Goal: Task Accomplishment & Management: Use online tool/utility

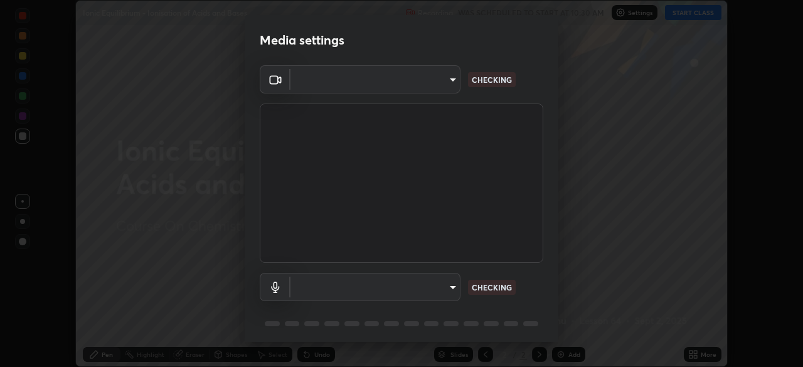
scroll to position [45, 0]
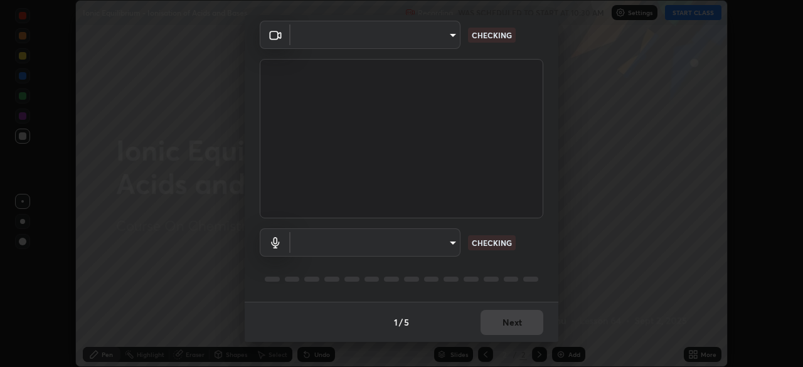
type input "3e25356f195e64551e879d1afeb1ef0f0a2c3c8c5562ca0bf2adaabd0d8e470d"
type input "default"
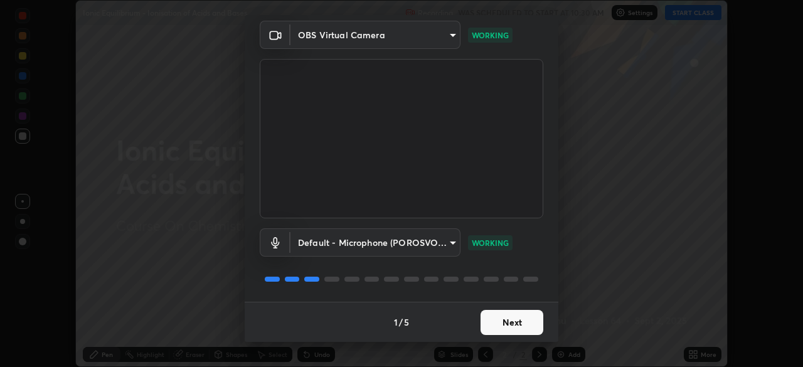
click at [512, 319] on button "Next" at bounding box center [512, 322] width 63 height 25
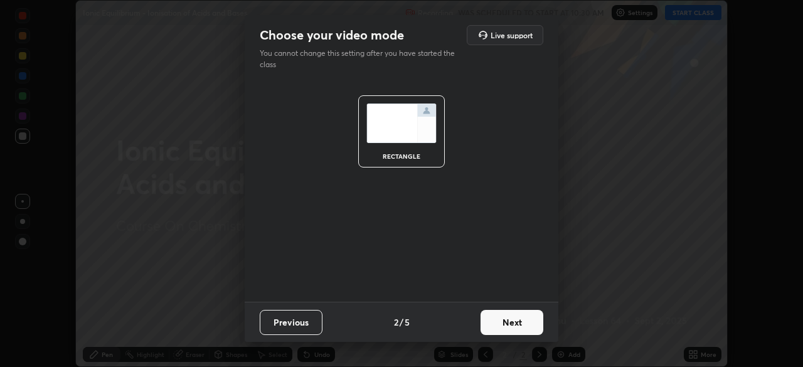
scroll to position [0, 0]
click at [513, 326] on button "Next" at bounding box center [512, 322] width 63 height 25
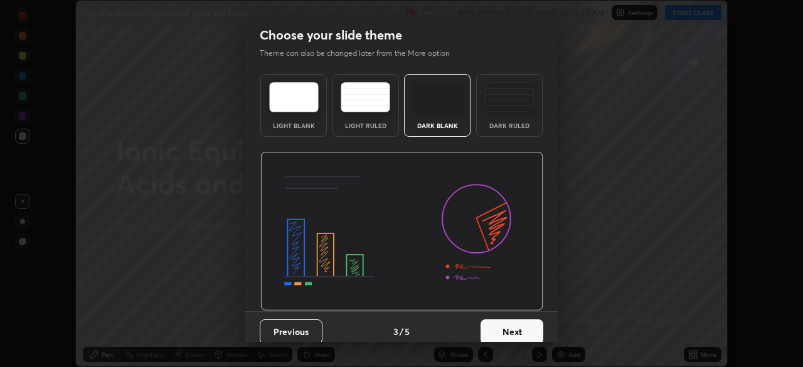
click at [515, 328] on button "Next" at bounding box center [512, 331] width 63 height 25
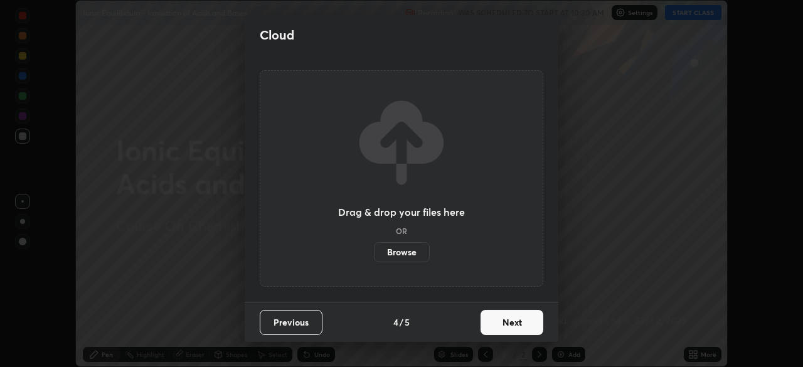
click at [517, 327] on button "Next" at bounding box center [512, 322] width 63 height 25
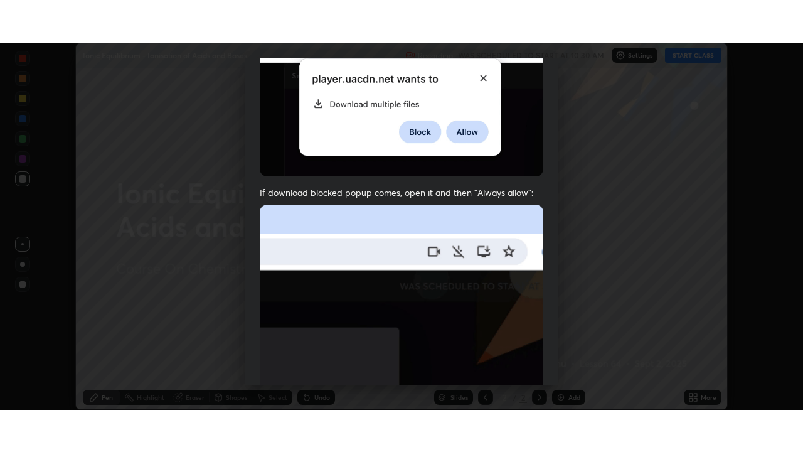
scroll to position [301, 0]
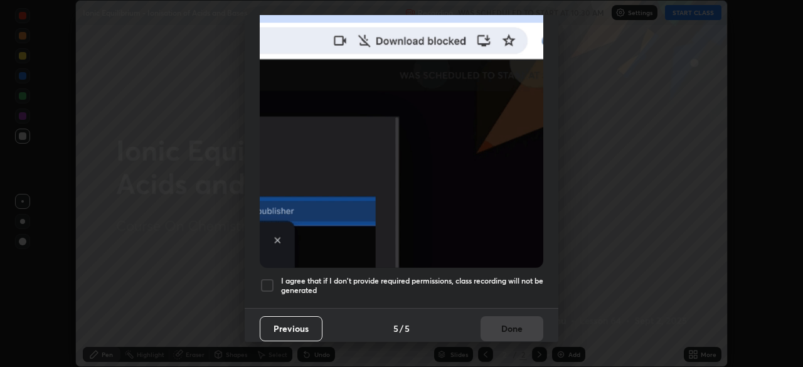
click at [496, 276] on h5 "I agree that if I don't provide required permissions, class recording will not …" at bounding box center [412, 285] width 262 height 19
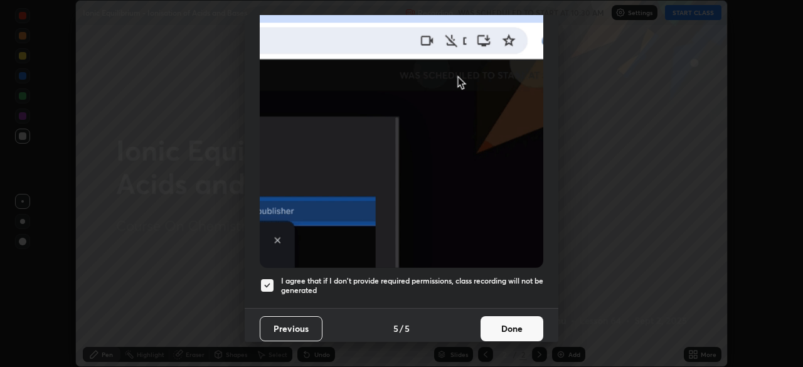
click at [506, 316] on button "Done" at bounding box center [512, 328] width 63 height 25
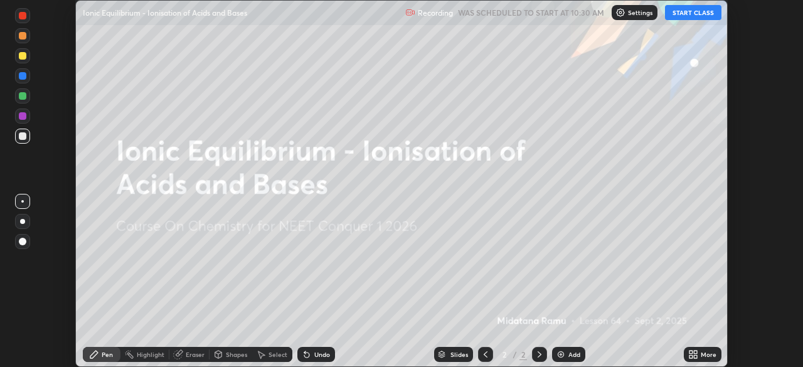
click at [689, 13] on button "START CLASS" at bounding box center [693, 12] width 56 height 15
click at [691, 356] on icon at bounding box center [691, 356] width 3 height 3
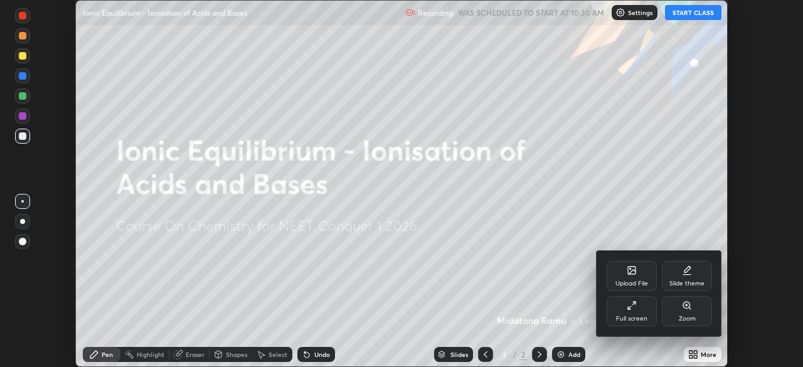
click at [628, 316] on div "Full screen" at bounding box center [631, 319] width 31 height 6
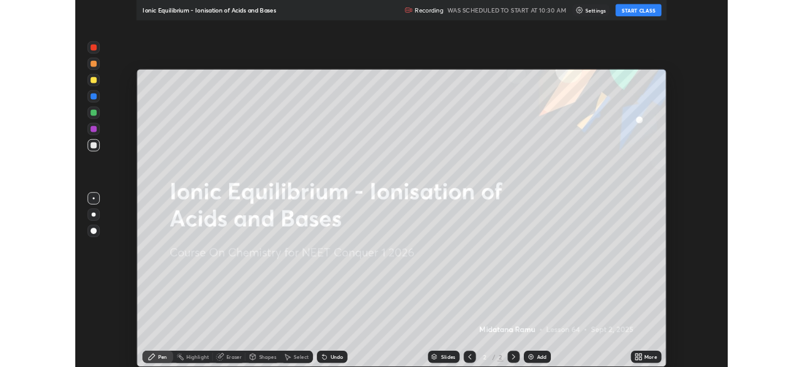
scroll to position [452, 803]
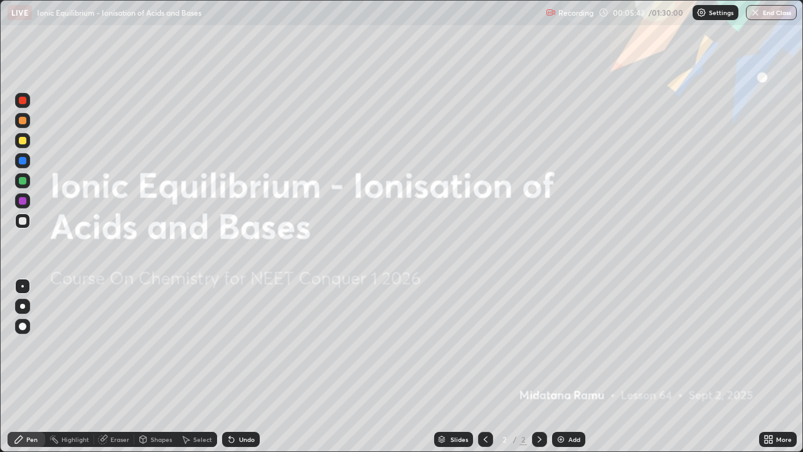
click at [778, 367] on div "More" at bounding box center [778, 439] width 38 height 15
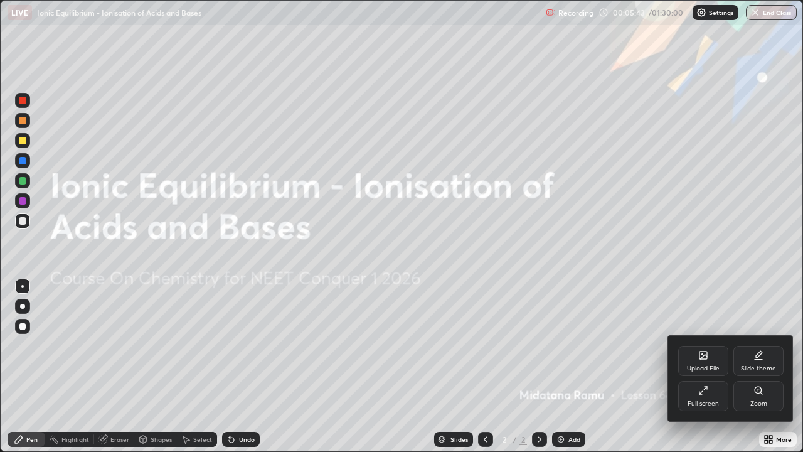
click at [714, 367] on div "Full screen" at bounding box center [703, 396] width 50 height 30
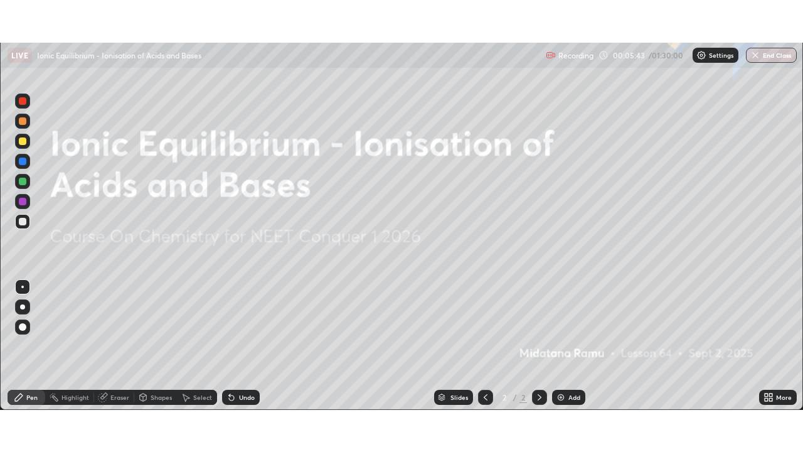
scroll to position [62397, 61961]
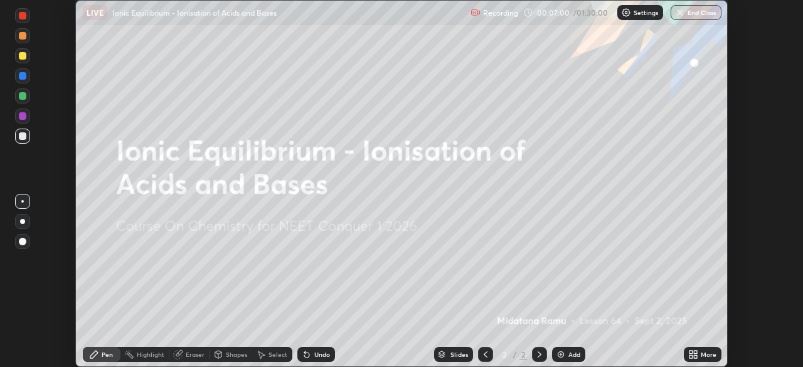
click at [685, 353] on div "More" at bounding box center [703, 354] width 38 height 15
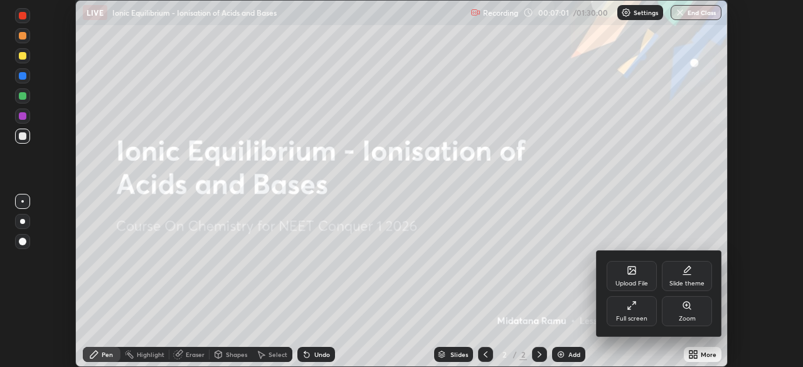
click at [630, 274] on icon at bounding box center [632, 271] width 8 height 8
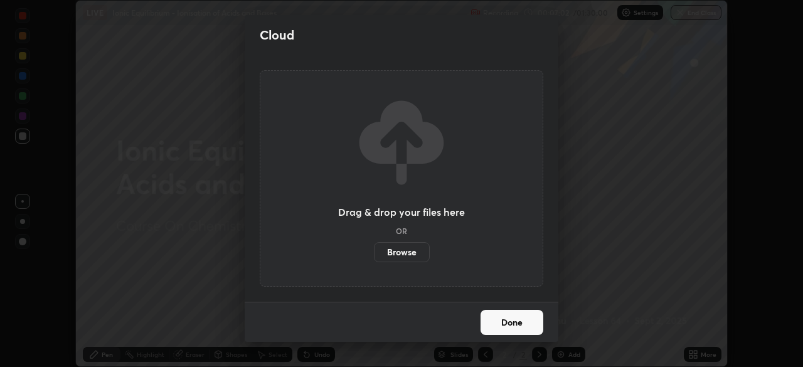
click at [418, 252] on label "Browse" at bounding box center [402, 252] width 56 height 20
click at [374, 252] on input "Browse" at bounding box center [374, 252] width 0 height 20
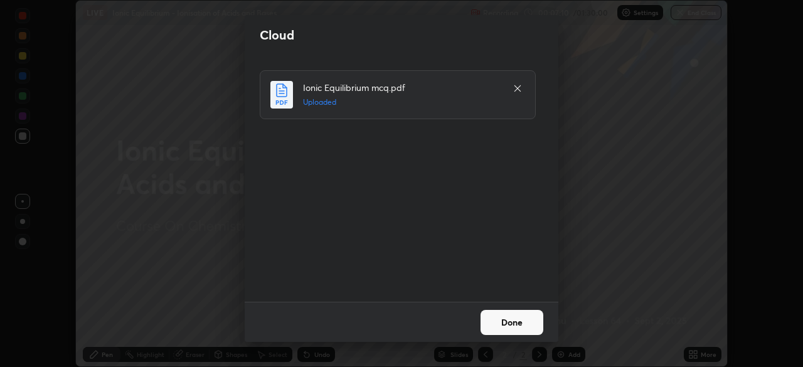
click at [507, 323] on button "Done" at bounding box center [512, 322] width 63 height 25
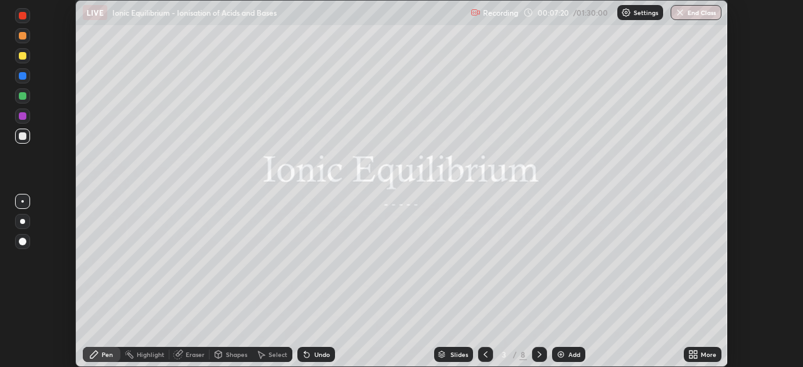
click at [703, 352] on div "More" at bounding box center [709, 354] width 16 height 6
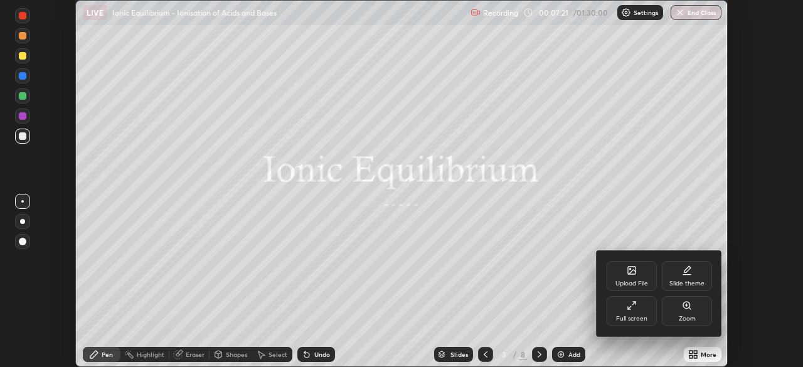
click at [634, 302] on icon at bounding box center [634, 303] width 3 height 3
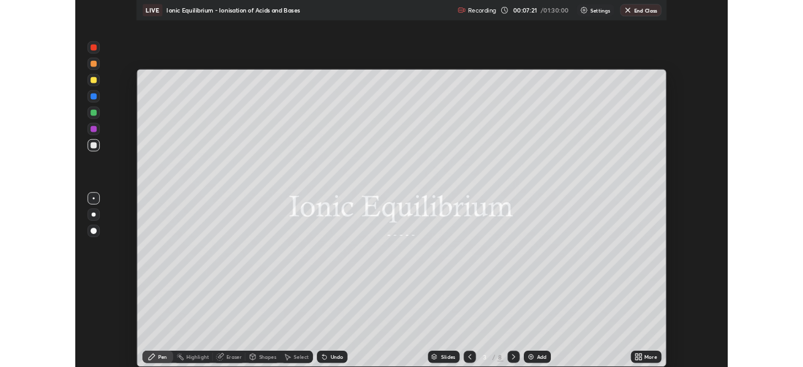
scroll to position [452, 803]
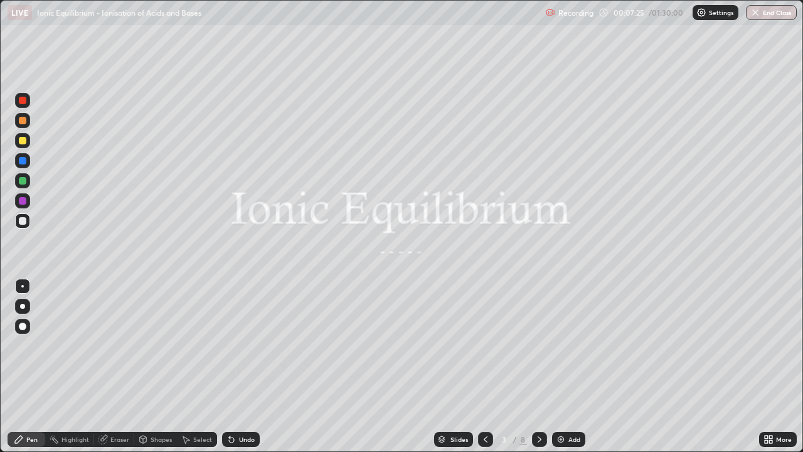
click at [539, 367] on icon at bounding box center [540, 439] width 10 height 10
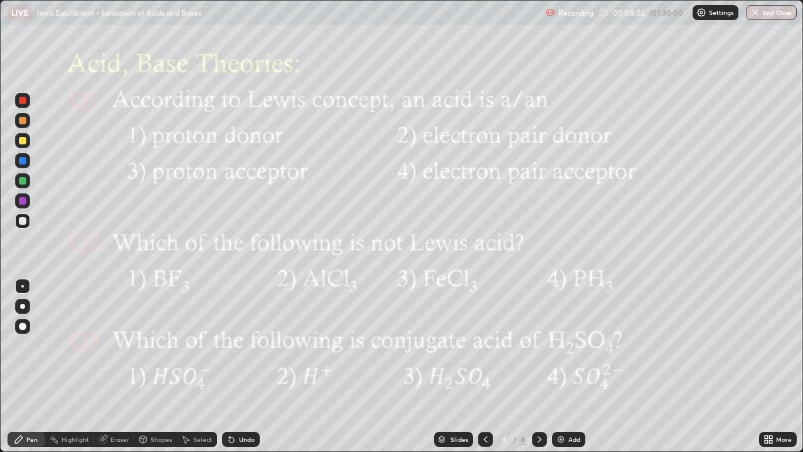
click at [25, 122] on div at bounding box center [23, 121] width 8 height 8
click at [24, 139] on div at bounding box center [23, 141] width 8 height 8
click at [27, 301] on div at bounding box center [22, 306] width 15 height 15
click at [247, 367] on div "Undo" at bounding box center [247, 439] width 16 height 6
click at [539, 367] on icon at bounding box center [540, 439] width 10 height 10
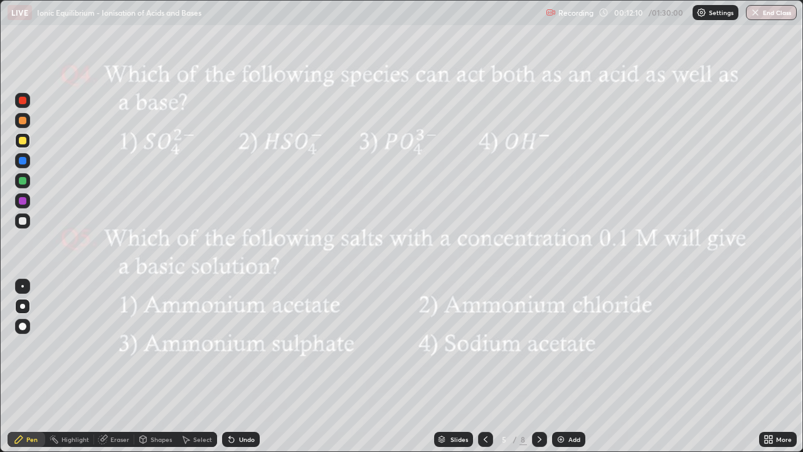
click at [247, 367] on div "Undo" at bounding box center [247, 439] width 16 height 6
click at [250, 367] on div "Undo" at bounding box center [247, 439] width 16 height 6
click at [539, 367] on icon at bounding box center [540, 439] width 10 height 10
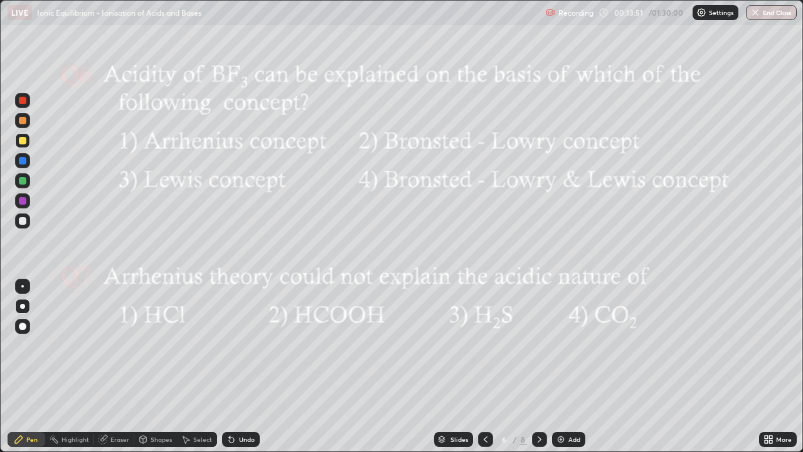
click at [249, 367] on div "Undo" at bounding box center [247, 439] width 16 height 6
click at [537, 367] on icon at bounding box center [540, 439] width 10 height 10
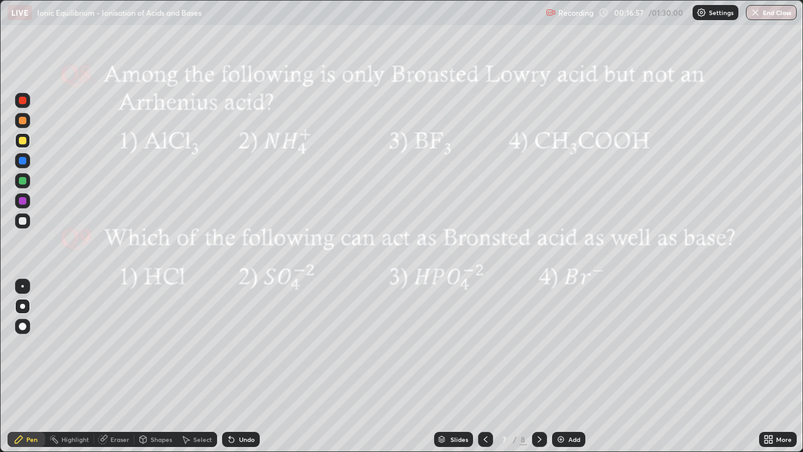
click at [539, 367] on icon at bounding box center [540, 439] width 10 height 10
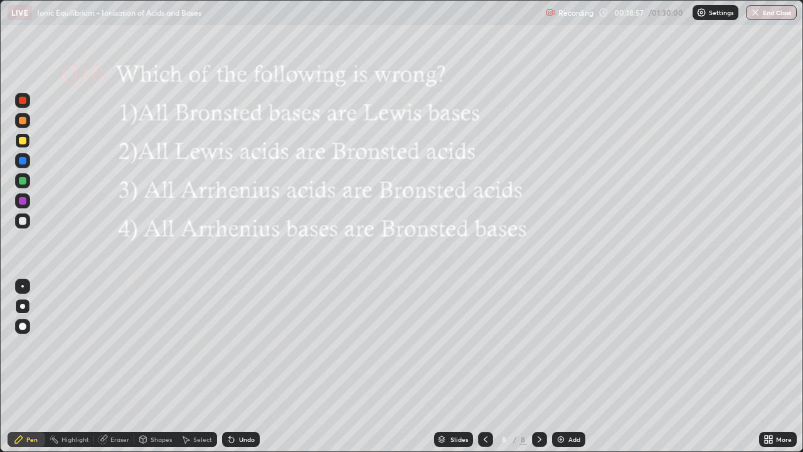
click at [247, 367] on div "Undo" at bounding box center [247, 439] width 16 height 6
click at [24, 200] on div at bounding box center [23, 201] width 8 height 8
click at [29, 226] on div at bounding box center [22, 221] width 15 height 20
click at [105, 367] on icon at bounding box center [103, 438] width 7 height 6
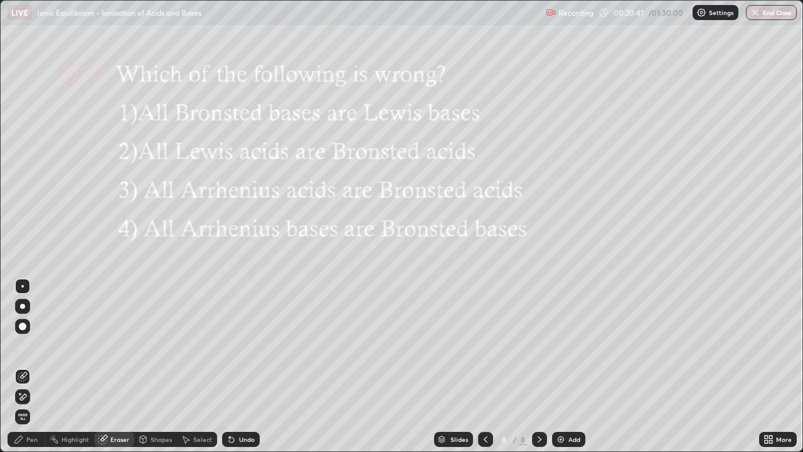
click at [244, 367] on div "Undo" at bounding box center [241, 439] width 38 height 15
click at [247, 367] on div "Undo" at bounding box center [241, 439] width 38 height 15
click at [245, 367] on div "Undo" at bounding box center [241, 439] width 38 height 15
click at [30, 367] on div "Pen" at bounding box center [31, 439] width 11 height 6
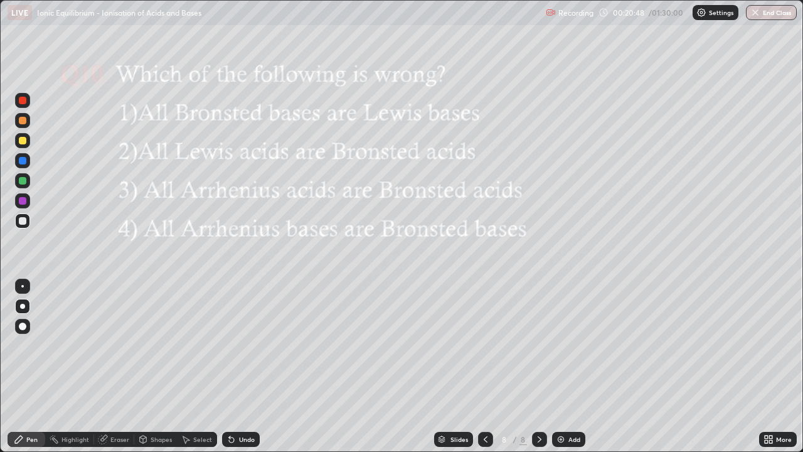
click at [20, 137] on div at bounding box center [23, 141] width 8 height 8
click at [28, 227] on div at bounding box center [22, 220] width 15 height 15
click at [23, 141] on div at bounding box center [23, 141] width 8 height 8
click at [24, 220] on div at bounding box center [23, 221] width 8 height 8
click at [27, 195] on div at bounding box center [22, 200] width 15 height 15
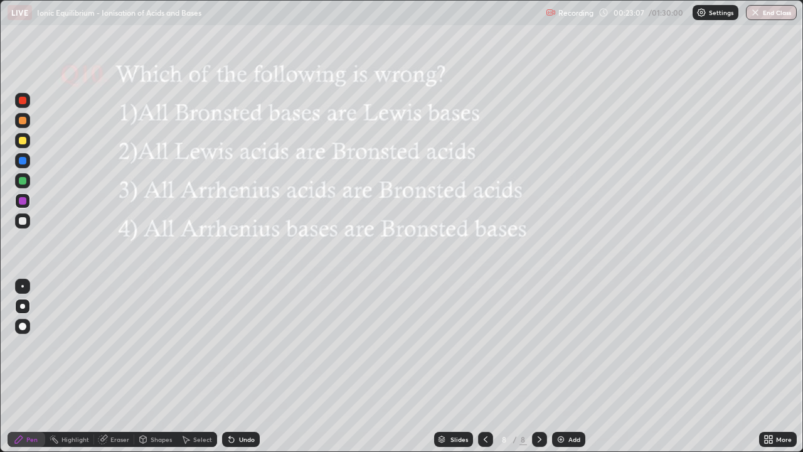
click at [243, 367] on div "Undo" at bounding box center [241, 439] width 38 height 15
click at [24, 147] on div at bounding box center [22, 140] width 15 height 15
click at [625, 367] on div "Slides 8 / 8 Add" at bounding box center [510, 439] width 500 height 25
click at [648, 367] on div "Slides 8 / 8 Add" at bounding box center [510, 439] width 500 height 25
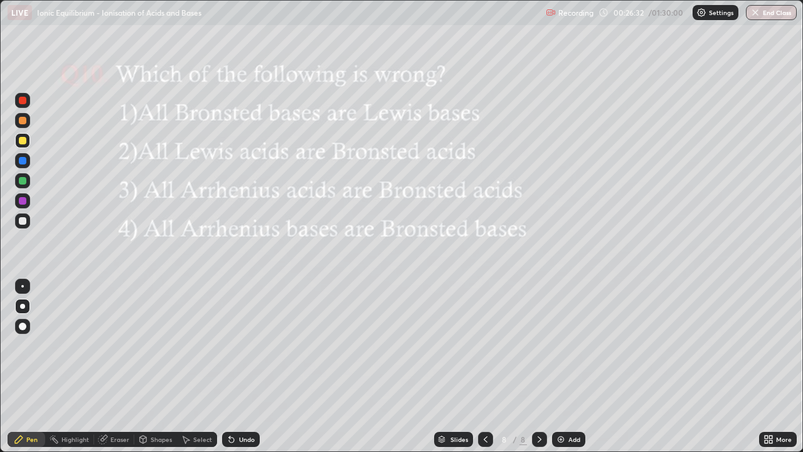
click at [562, 367] on img at bounding box center [561, 439] width 10 height 10
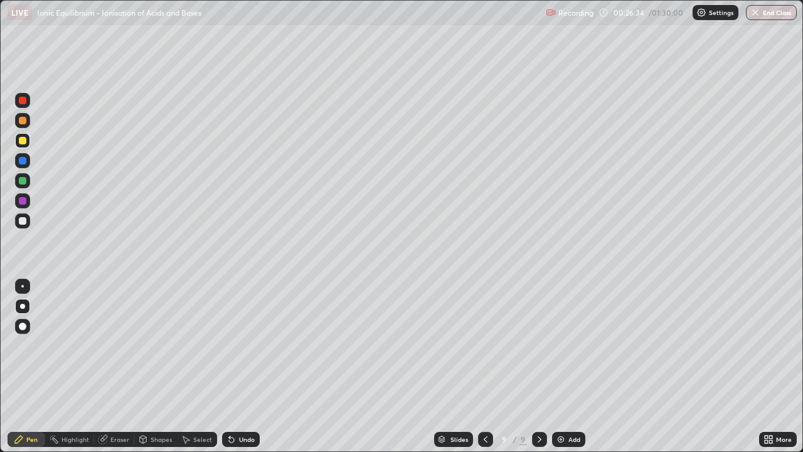
click at [25, 122] on div at bounding box center [23, 121] width 8 height 8
click at [29, 186] on div at bounding box center [22, 181] width 15 height 20
click at [23, 221] on div at bounding box center [23, 221] width 8 height 8
click at [20, 198] on div at bounding box center [23, 201] width 8 height 8
click at [27, 222] on div at bounding box center [22, 220] width 15 height 15
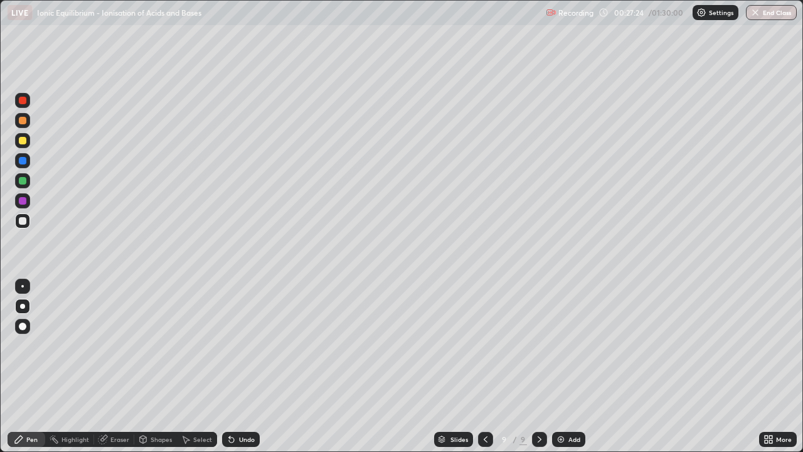
click at [19, 144] on div at bounding box center [22, 140] width 15 height 15
click at [27, 224] on div at bounding box center [22, 220] width 15 height 15
click at [25, 206] on div at bounding box center [22, 200] width 15 height 15
click at [25, 223] on div at bounding box center [23, 221] width 8 height 8
click at [23, 201] on div at bounding box center [23, 201] width 8 height 8
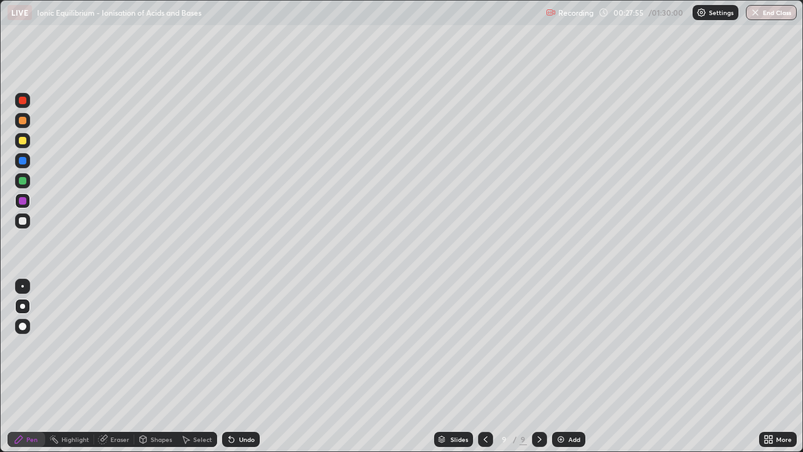
click at [25, 223] on div at bounding box center [23, 221] width 8 height 8
click at [25, 203] on div at bounding box center [23, 201] width 8 height 8
click at [27, 221] on div at bounding box center [22, 220] width 15 height 15
click at [23, 141] on div at bounding box center [23, 141] width 8 height 8
click at [26, 224] on div at bounding box center [22, 220] width 15 height 15
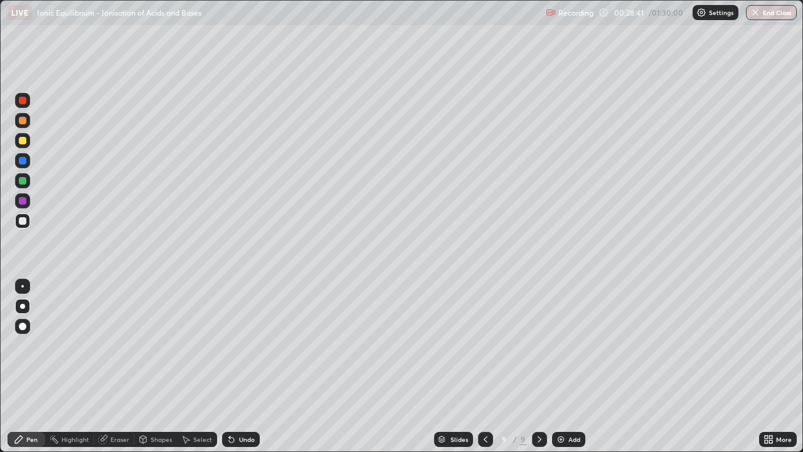
click at [24, 201] on div at bounding box center [23, 201] width 8 height 8
click at [23, 221] on div at bounding box center [23, 221] width 8 height 8
click at [113, 367] on div "Eraser" at bounding box center [119, 439] width 19 height 6
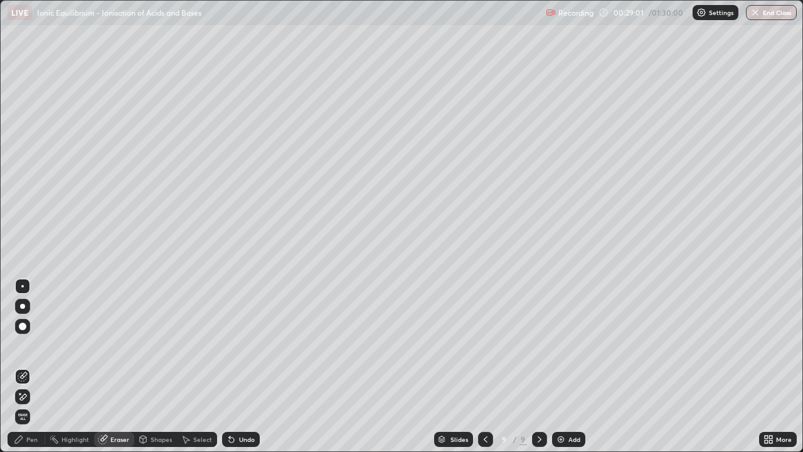
click at [27, 367] on div "Pen" at bounding box center [31, 439] width 11 height 6
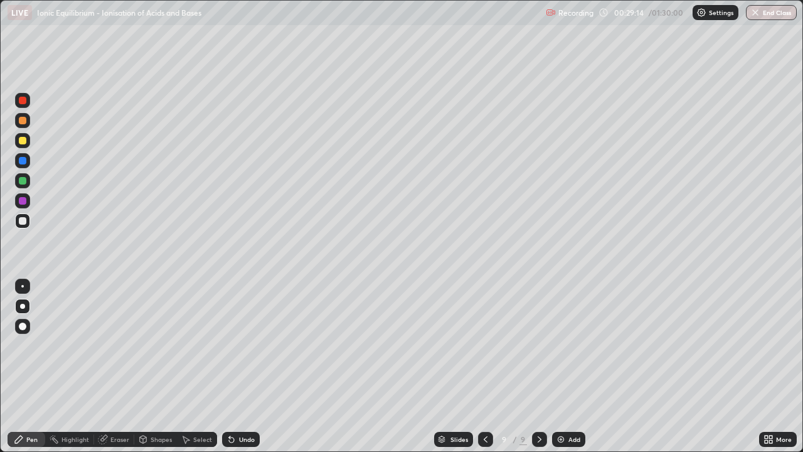
click at [24, 207] on div at bounding box center [22, 200] width 15 height 15
click at [26, 223] on div at bounding box center [22, 220] width 15 height 15
click at [23, 141] on div at bounding box center [23, 141] width 8 height 8
click at [28, 201] on div at bounding box center [22, 200] width 15 height 15
click at [28, 222] on div at bounding box center [22, 220] width 15 height 15
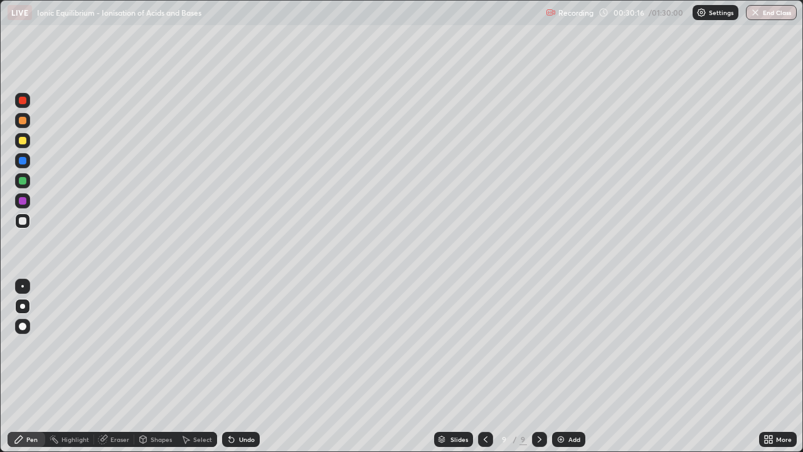
click at [29, 203] on div at bounding box center [22, 200] width 15 height 15
click at [23, 221] on div at bounding box center [23, 221] width 8 height 8
click at [21, 145] on div at bounding box center [22, 140] width 15 height 15
click at [21, 223] on div at bounding box center [23, 221] width 8 height 8
click at [29, 205] on div at bounding box center [22, 201] width 15 height 20
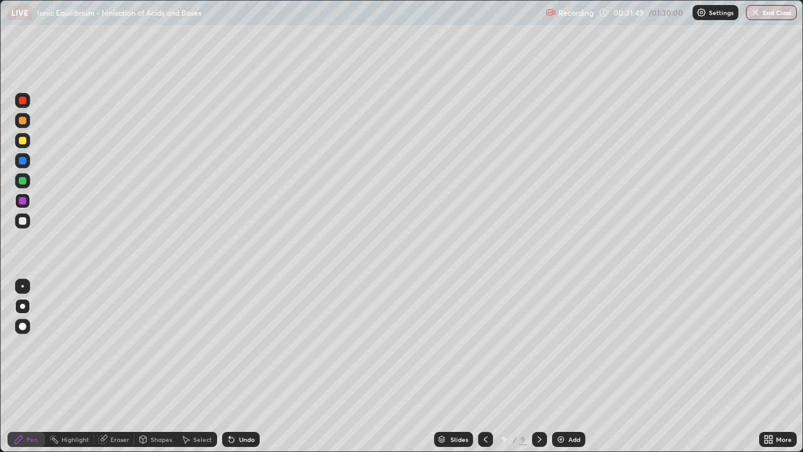
click at [25, 223] on div at bounding box center [23, 221] width 8 height 8
click at [245, 367] on div "Undo" at bounding box center [247, 439] width 16 height 6
click at [21, 202] on div at bounding box center [23, 201] width 8 height 8
click at [21, 224] on div at bounding box center [23, 221] width 8 height 8
click at [23, 141] on div at bounding box center [23, 141] width 8 height 8
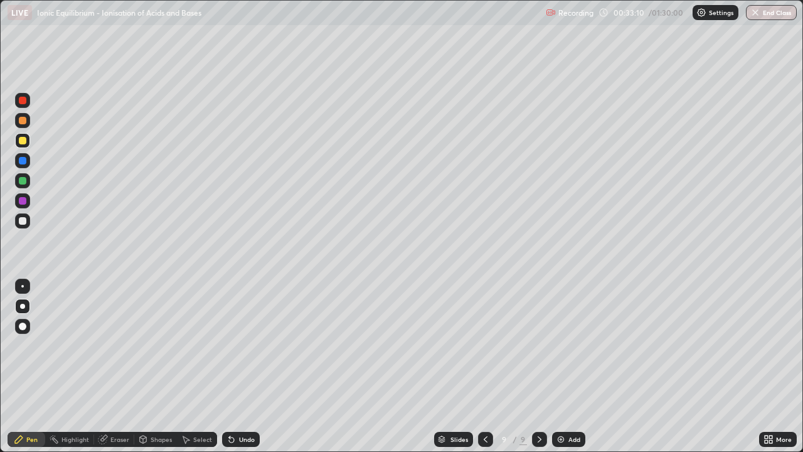
click at [560, 367] on img at bounding box center [561, 439] width 10 height 10
click at [28, 122] on div at bounding box center [22, 120] width 15 height 15
click at [25, 180] on div at bounding box center [23, 181] width 8 height 8
click at [24, 220] on div at bounding box center [23, 221] width 8 height 8
click at [24, 201] on div at bounding box center [23, 201] width 8 height 8
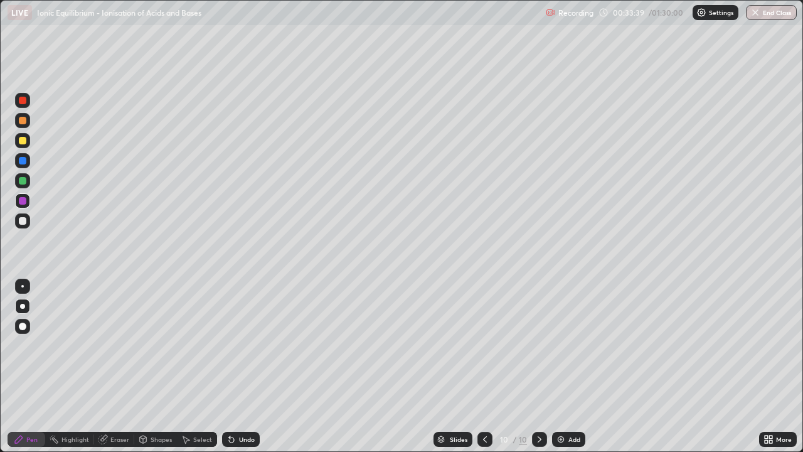
click at [22, 220] on div at bounding box center [23, 221] width 8 height 8
click at [239, 367] on div "Undo" at bounding box center [247, 439] width 16 height 6
click at [23, 140] on div at bounding box center [23, 141] width 8 height 8
click at [23, 228] on div at bounding box center [22, 220] width 15 height 15
click at [27, 205] on div at bounding box center [22, 200] width 15 height 15
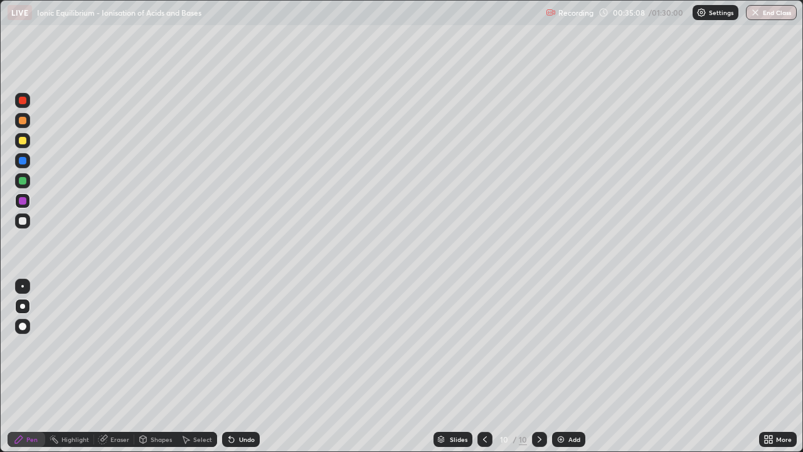
click at [23, 221] on div at bounding box center [23, 221] width 8 height 8
click at [23, 121] on div at bounding box center [23, 121] width 8 height 8
click at [24, 224] on div at bounding box center [23, 221] width 8 height 8
click at [24, 200] on div at bounding box center [23, 201] width 8 height 8
click at [23, 221] on div at bounding box center [23, 221] width 8 height 8
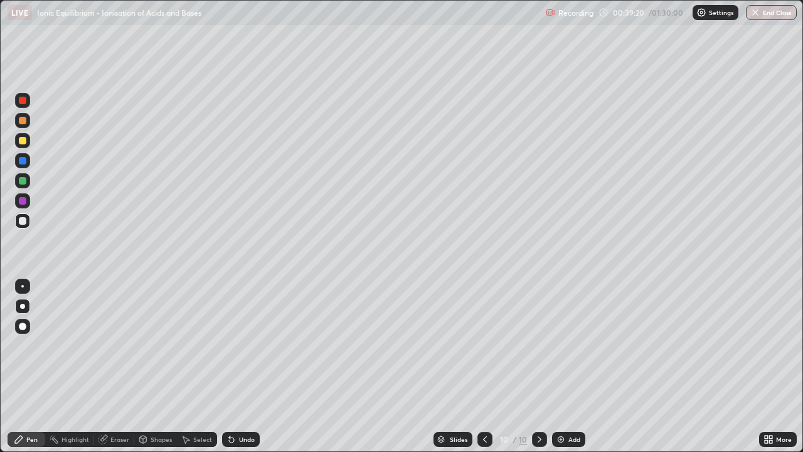
click at [24, 201] on div at bounding box center [23, 201] width 8 height 8
click at [23, 181] on div at bounding box center [23, 181] width 8 height 8
click at [28, 225] on div at bounding box center [22, 220] width 15 height 15
click at [23, 200] on div at bounding box center [23, 201] width 8 height 8
click at [28, 181] on div at bounding box center [22, 180] width 15 height 15
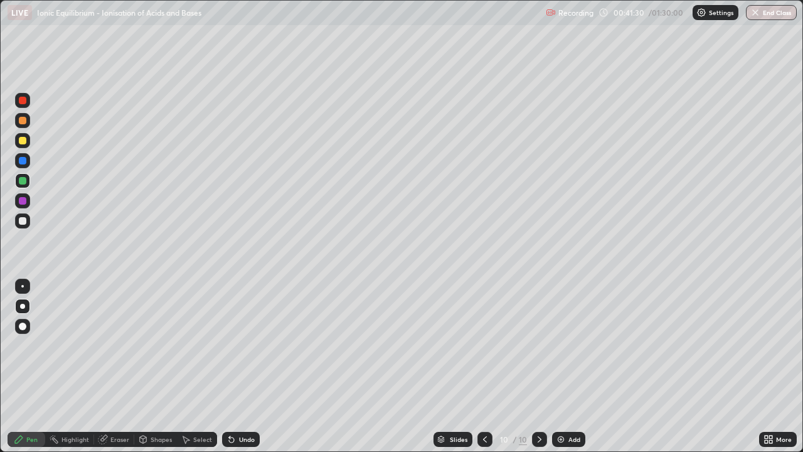
click at [569, 367] on div "Add" at bounding box center [575, 439] width 12 height 6
click at [28, 120] on div at bounding box center [22, 120] width 15 height 15
click at [24, 142] on div at bounding box center [23, 141] width 8 height 8
click at [22, 227] on div at bounding box center [22, 220] width 15 height 15
click at [243, 367] on div "Undo" at bounding box center [247, 439] width 16 height 6
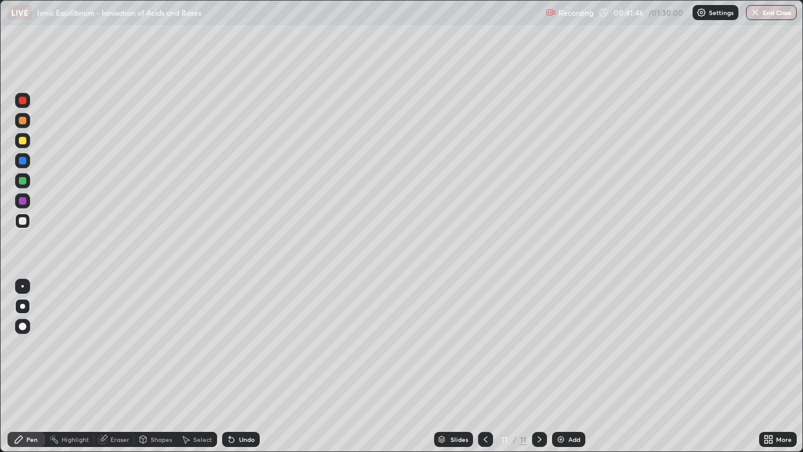
click at [239, 367] on div "Undo" at bounding box center [247, 439] width 16 height 6
click at [246, 367] on div "Undo" at bounding box center [247, 439] width 16 height 6
click at [22, 202] on div at bounding box center [23, 201] width 8 height 8
click at [23, 221] on div at bounding box center [23, 221] width 8 height 8
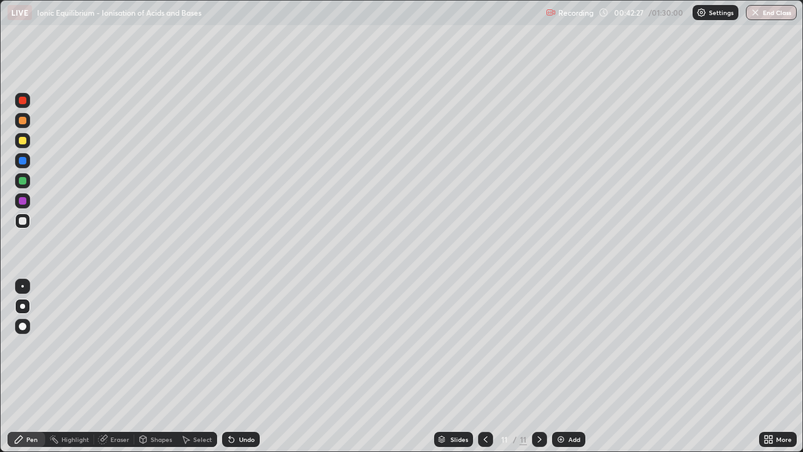
click at [23, 201] on div at bounding box center [23, 201] width 8 height 8
click at [26, 224] on div at bounding box center [22, 220] width 15 height 15
click at [26, 188] on div at bounding box center [22, 180] width 15 height 15
click at [158, 367] on div "Shapes" at bounding box center [161, 439] width 21 height 6
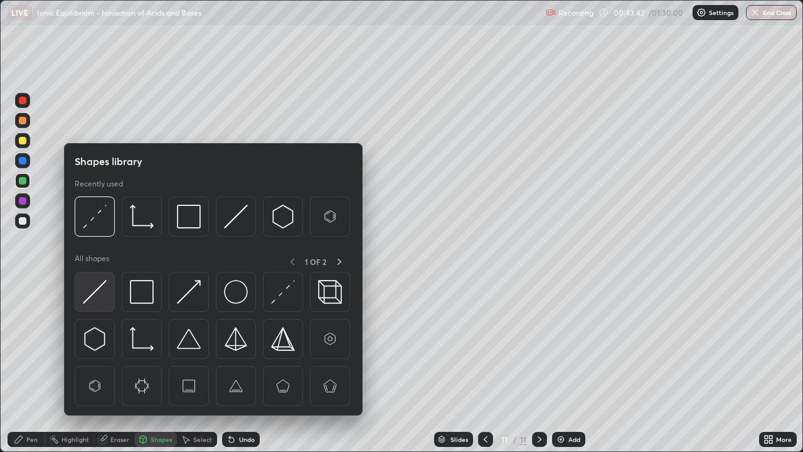
click at [102, 294] on img at bounding box center [95, 292] width 24 height 24
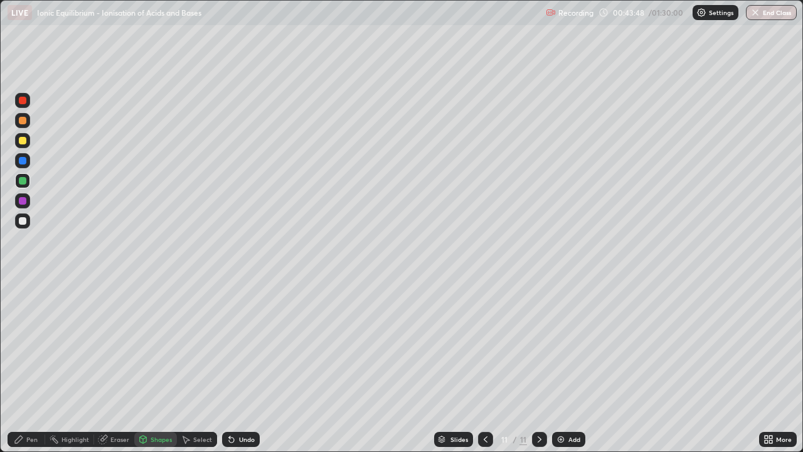
click at [38, 367] on div "Pen" at bounding box center [27, 439] width 38 height 15
click at [25, 137] on div at bounding box center [22, 140] width 15 height 15
click at [27, 221] on div at bounding box center [22, 220] width 15 height 15
click at [124, 367] on div "Eraser" at bounding box center [119, 439] width 19 height 6
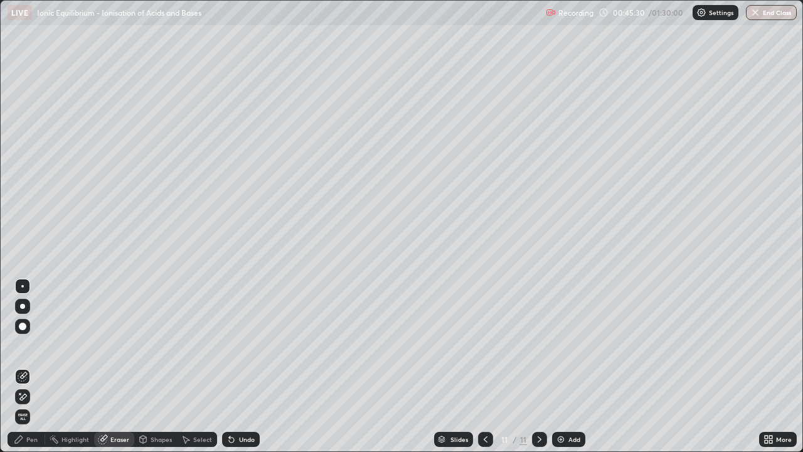
click at [41, 367] on div "Pen" at bounding box center [27, 439] width 38 height 15
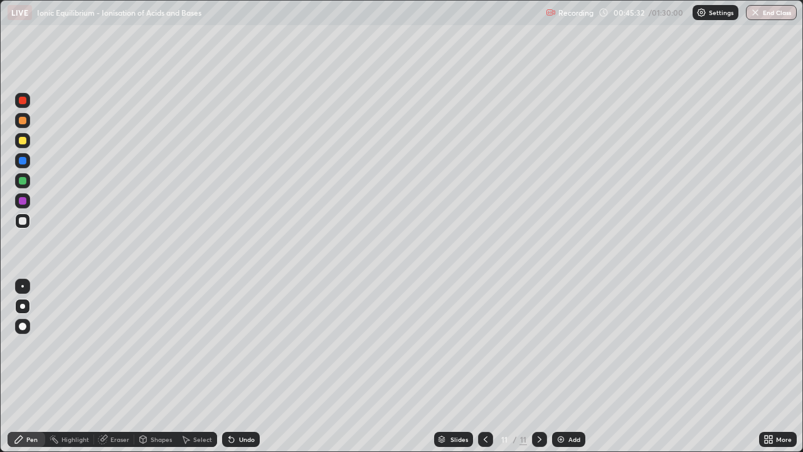
click at [22, 120] on div at bounding box center [23, 121] width 8 height 8
click at [29, 225] on div at bounding box center [22, 220] width 15 height 15
click at [116, 367] on div "Eraser" at bounding box center [119, 439] width 19 height 6
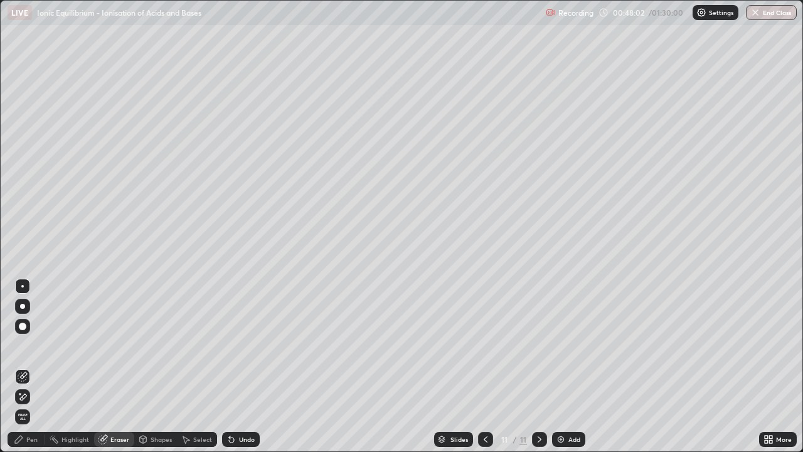
click at [26, 367] on div "Pen" at bounding box center [27, 439] width 38 height 15
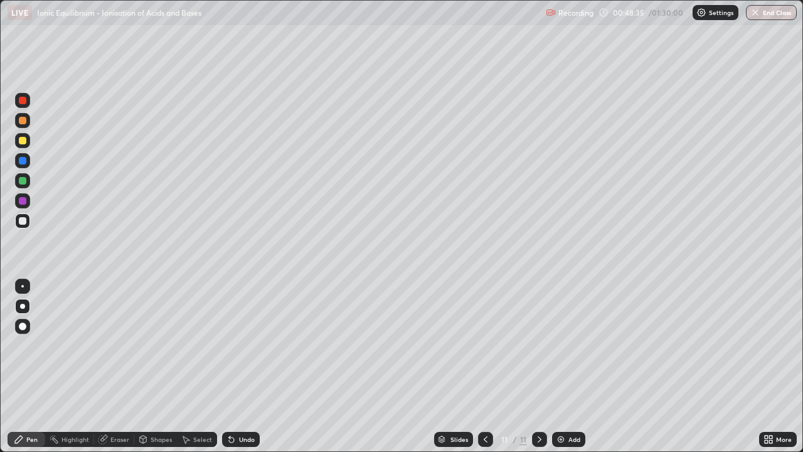
click at [29, 202] on div at bounding box center [22, 200] width 15 height 15
click at [24, 223] on div at bounding box center [23, 221] width 8 height 8
click at [250, 367] on div "Undo" at bounding box center [247, 439] width 16 height 6
click at [247, 367] on div "Undo" at bounding box center [247, 439] width 16 height 6
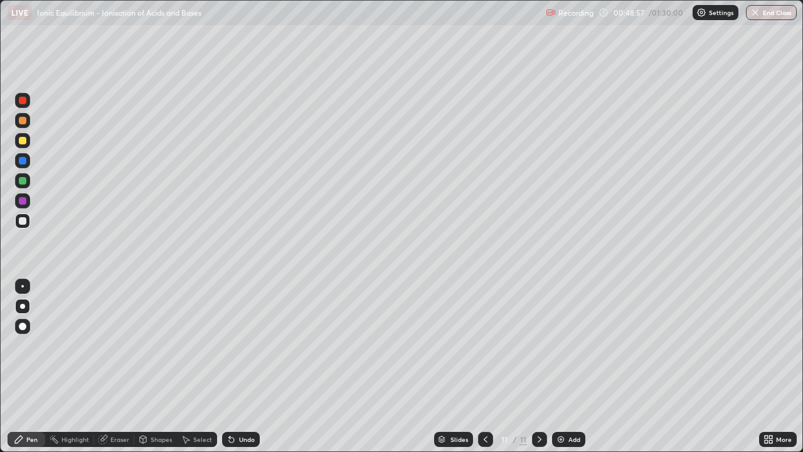
click at [247, 367] on div "Undo" at bounding box center [241, 439] width 38 height 15
click at [239, 367] on div "Undo" at bounding box center [247, 439] width 16 height 6
click at [242, 367] on div "Undo" at bounding box center [247, 439] width 16 height 6
click at [243, 367] on div "Undo" at bounding box center [247, 439] width 16 height 6
click at [240, 367] on div "Undo" at bounding box center [247, 439] width 16 height 6
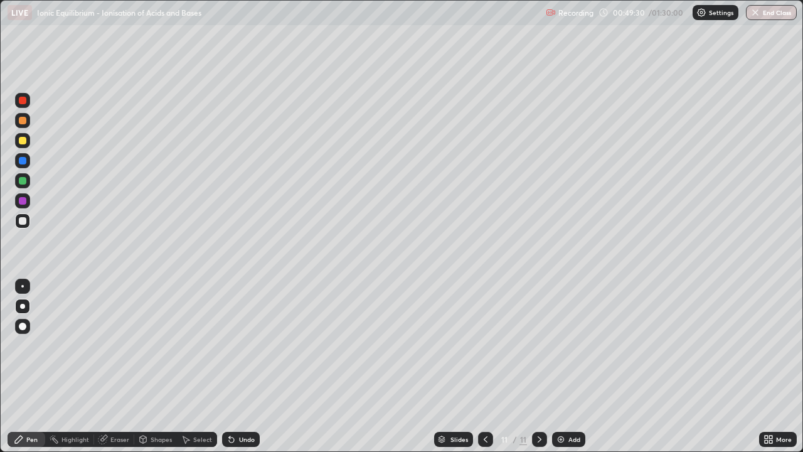
click at [23, 125] on div at bounding box center [22, 120] width 15 height 15
click at [156, 367] on div "Shapes" at bounding box center [161, 439] width 21 height 6
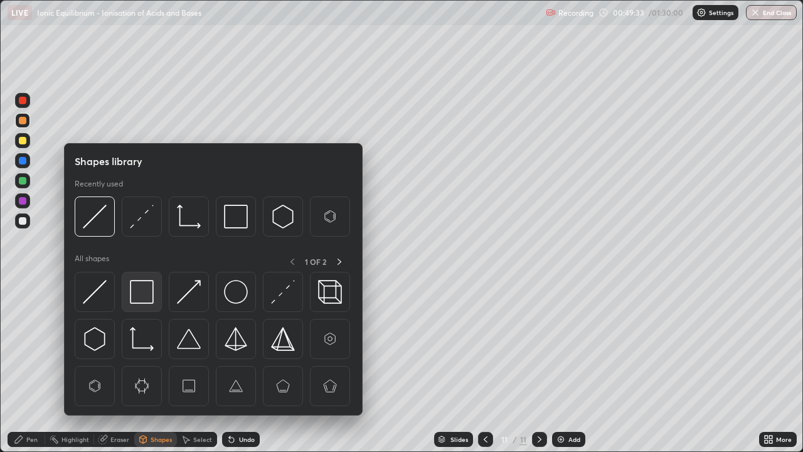
click at [141, 294] on img at bounding box center [142, 292] width 24 height 24
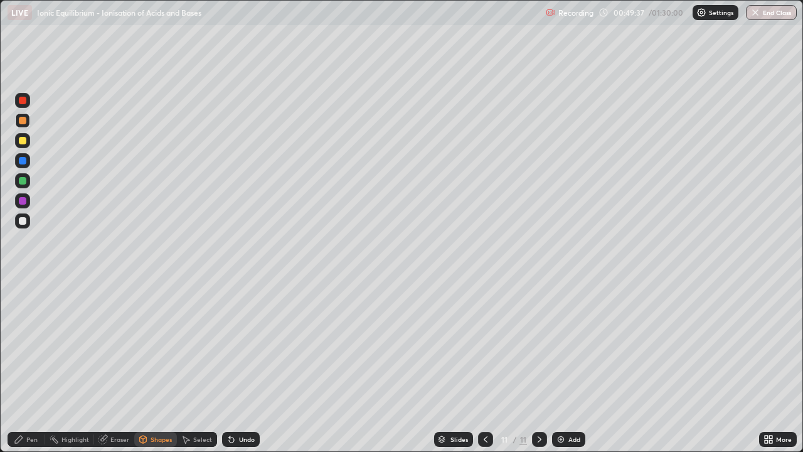
click at [28, 367] on div "Pen" at bounding box center [31, 439] width 11 height 6
click at [23, 222] on div at bounding box center [23, 221] width 8 height 8
click at [761, 367] on div "More" at bounding box center [778, 439] width 38 height 15
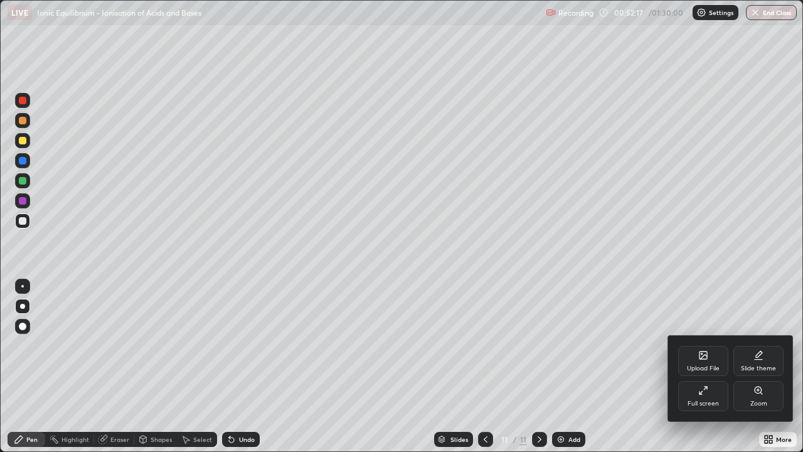
click at [699, 367] on div "Full screen" at bounding box center [703, 403] width 31 height 6
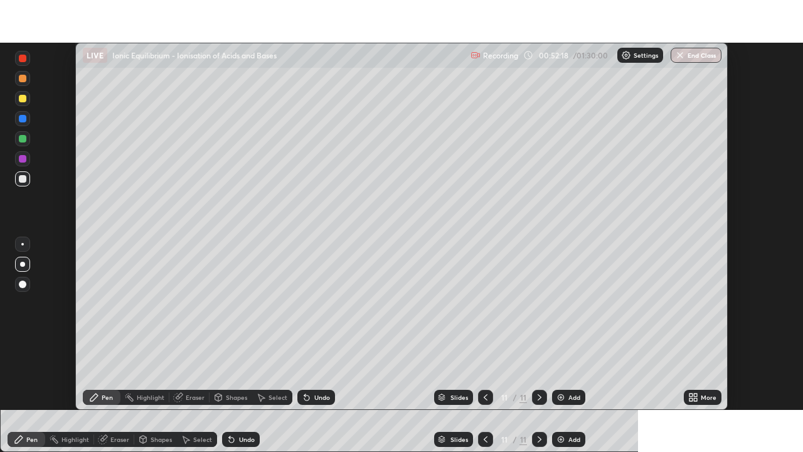
scroll to position [62397, 61961]
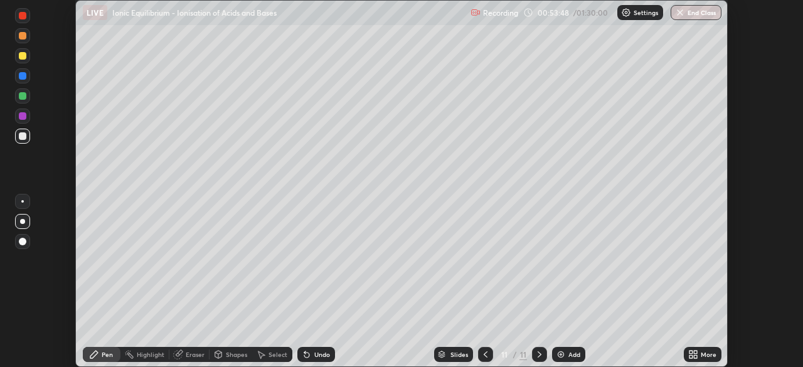
click at [690, 351] on icon at bounding box center [691, 352] width 3 height 3
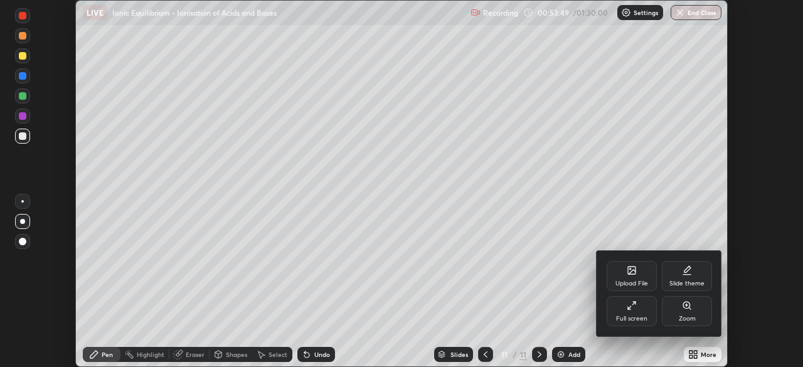
click at [632, 318] on div "Full screen" at bounding box center [631, 319] width 31 height 6
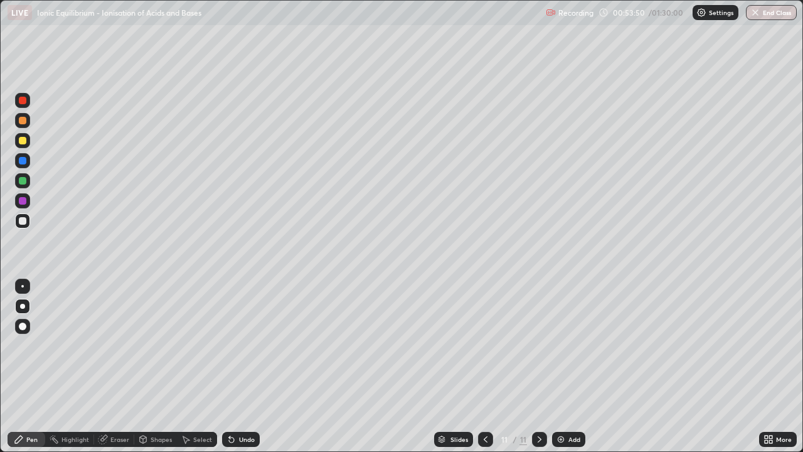
scroll to position [452, 803]
click at [559, 367] on img at bounding box center [561, 439] width 10 height 10
click at [26, 121] on div at bounding box center [23, 121] width 8 height 8
click at [24, 220] on div at bounding box center [23, 221] width 8 height 8
click at [19, 124] on div at bounding box center [22, 120] width 15 height 15
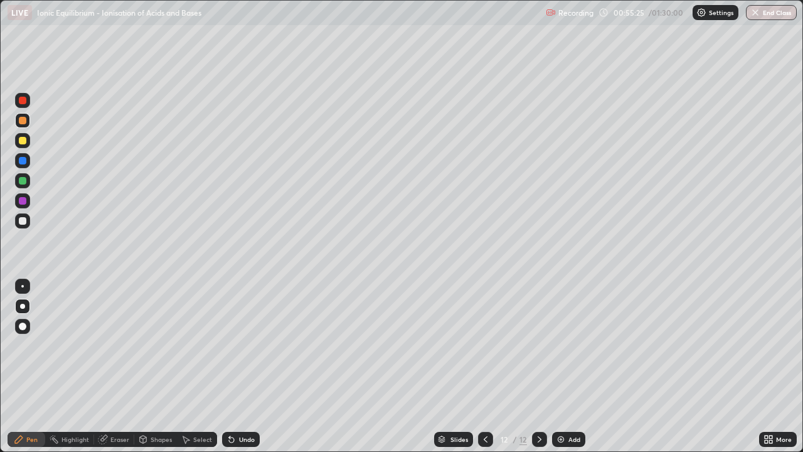
click at [485, 367] on icon at bounding box center [486, 439] width 10 height 10
click at [486, 367] on icon at bounding box center [486, 439] width 4 height 6
click at [485, 367] on icon at bounding box center [486, 439] width 10 height 10
click at [537, 367] on icon at bounding box center [540, 439] width 10 height 10
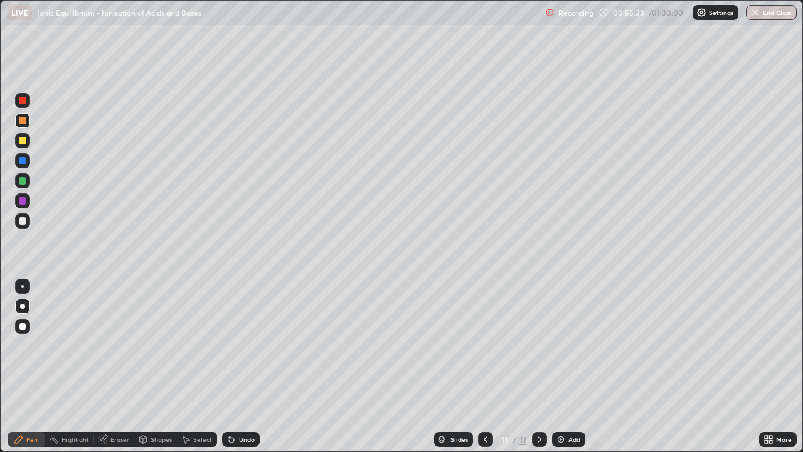
click at [537, 367] on icon at bounding box center [540, 439] width 10 height 10
click at [539, 367] on icon at bounding box center [540, 439] width 10 height 10
click at [25, 183] on div at bounding box center [23, 181] width 8 height 8
click at [26, 222] on div at bounding box center [23, 221] width 8 height 8
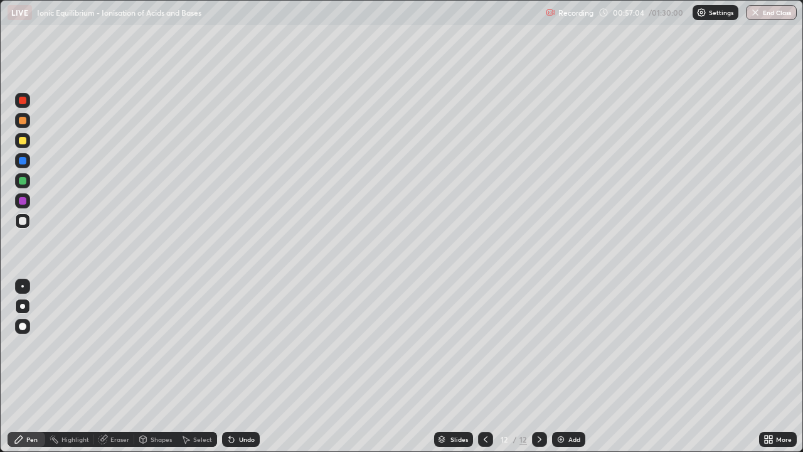
click at [247, 367] on div "Undo" at bounding box center [247, 439] width 16 height 6
click at [28, 198] on div at bounding box center [22, 200] width 15 height 15
click at [22, 144] on div at bounding box center [23, 141] width 8 height 8
click at [23, 220] on div at bounding box center [23, 221] width 8 height 8
click at [256, 367] on div "Undo" at bounding box center [241, 439] width 38 height 15
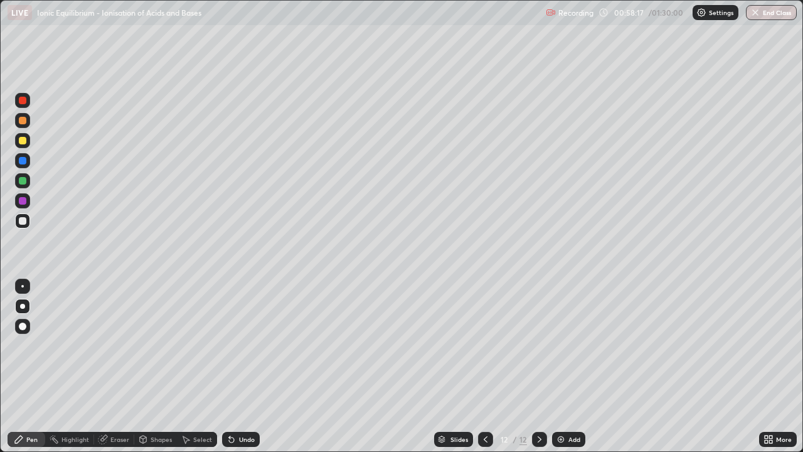
click at [245, 367] on div "Undo" at bounding box center [247, 439] width 16 height 6
click at [254, 367] on div "Undo" at bounding box center [241, 439] width 38 height 15
click at [159, 367] on div "Shapes" at bounding box center [161, 439] width 21 height 6
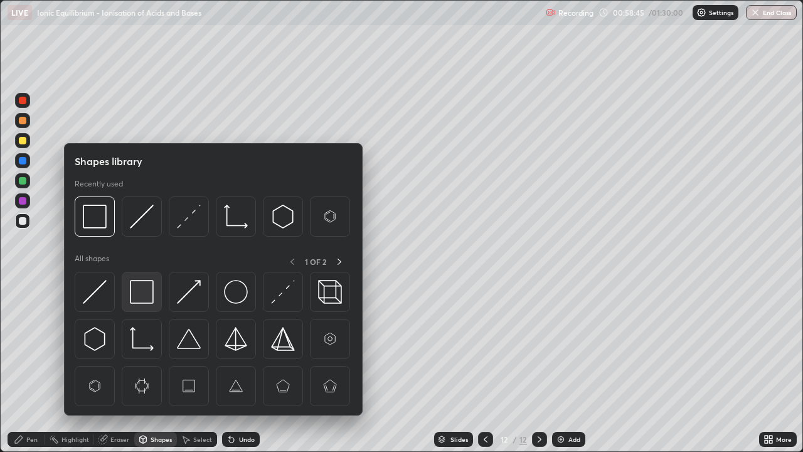
click at [141, 294] on img at bounding box center [142, 292] width 24 height 24
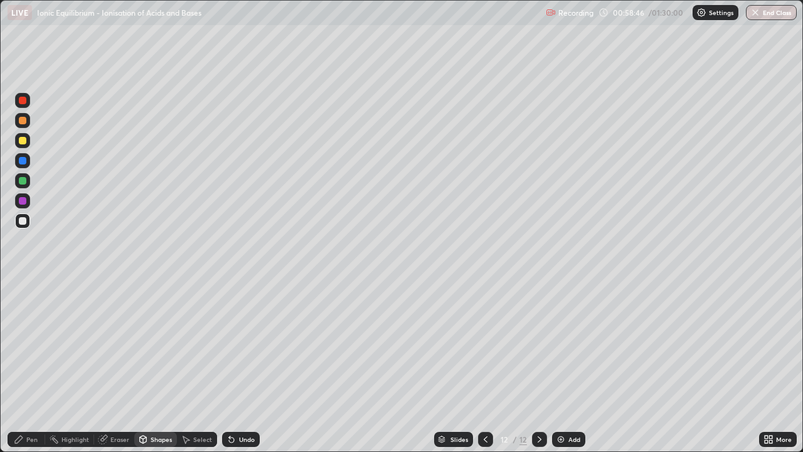
click at [27, 205] on div at bounding box center [22, 200] width 15 height 15
click at [31, 367] on div "Pen" at bounding box center [31, 439] width 11 height 6
click at [23, 222] on div at bounding box center [23, 221] width 8 height 8
click at [559, 367] on img at bounding box center [561, 439] width 10 height 10
click at [485, 367] on icon at bounding box center [486, 439] width 10 height 10
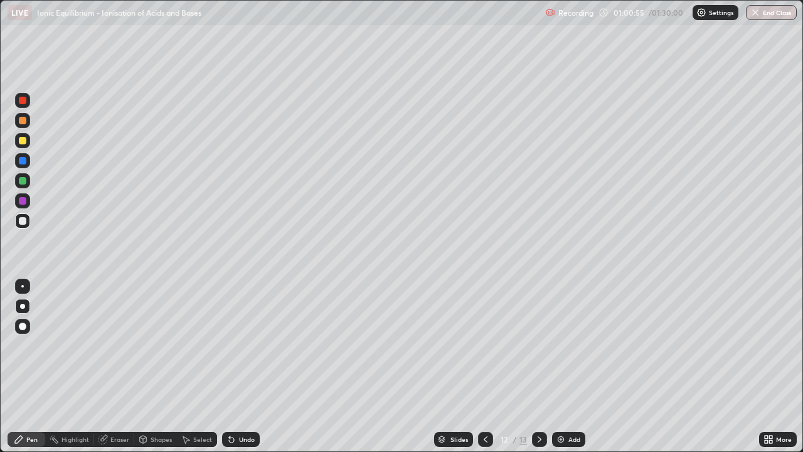
click at [538, 367] on icon at bounding box center [540, 439] width 4 height 6
click at [27, 139] on div at bounding box center [22, 140] width 15 height 15
click at [23, 222] on div at bounding box center [23, 221] width 8 height 8
click at [24, 197] on div at bounding box center [23, 201] width 8 height 8
click at [155, 367] on div "Shapes" at bounding box center [161, 439] width 21 height 6
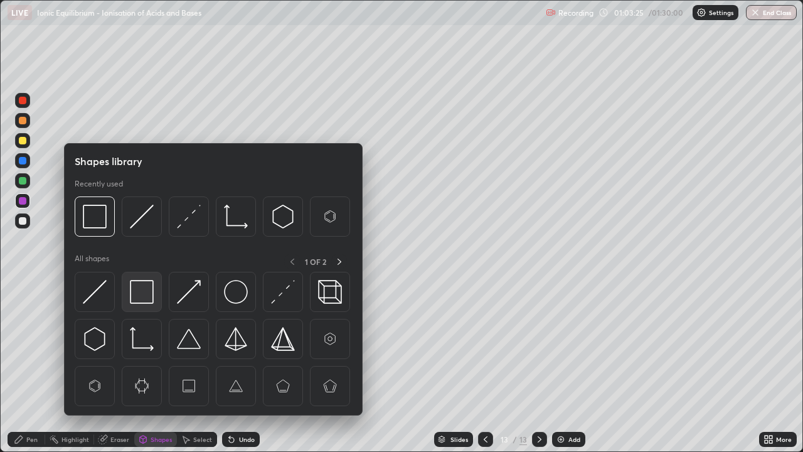
click at [136, 293] on img at bounding box center [142, 292] width 24 height 24
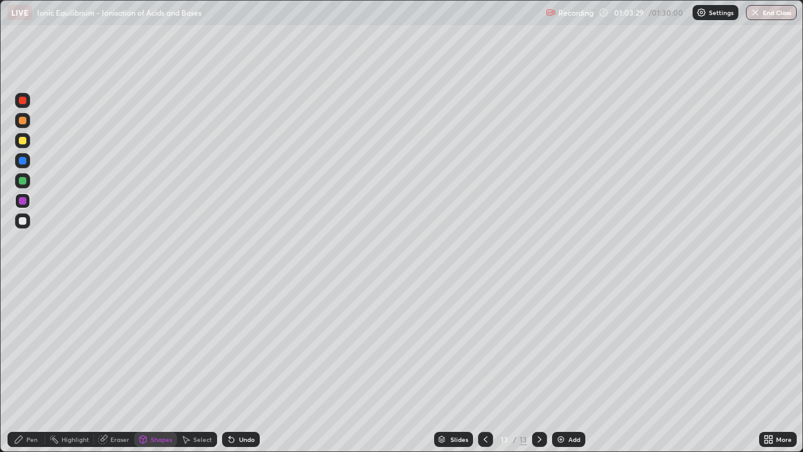
click at [28, 367] on div "Pen" at bounding box center [31, 439] width 11 height 6
click at [23, 220] on div at bounding box center [23, 221] width 8 height 8
click at [21, 121] on div at bounding box center [23, 121] width 8 height 8
click at [22, 222] on div at bounding box center [23, 221] width 8 height 8
click at [484, 367] on icon at bounding box center [486, 439] width 4 height 6
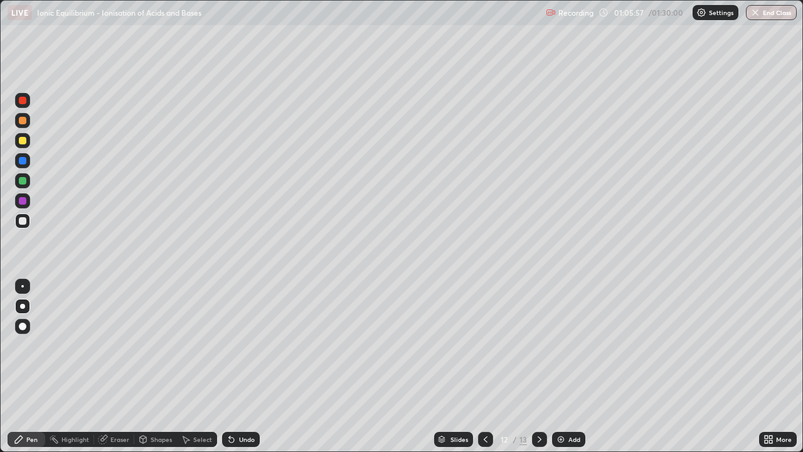
click at [532, 367] on div at bounding box center [539, 439] width 15 height 15
click at [566, 367] on div "Add" at bounding box center [568, 439] width 33 height 15
click at [29, 126] on div at bounding box center [22, 120] width 15 height 20
click at [23, 181] on div at bounding box center [23, 181] width 8 height 8
click at [24, 222] on div at bounding box center [23, 221] width 8 height 8
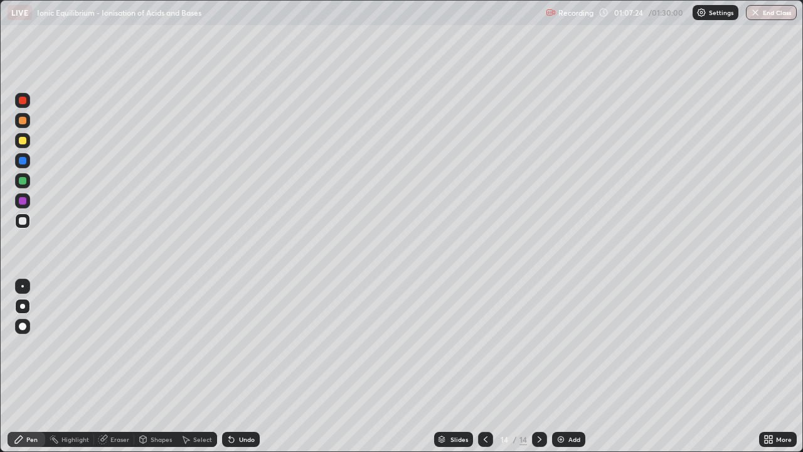
click at [24, 144] on div at bounding box center [23, 141] width 8 height 8
click at [481, 367] on div at bounding box center [485, 439] width 15 height 15
click at [483, 367] on icon at bounding box center [486, 439] width 10 height 10
click at [539, 367] on icon at bounding box center [540, 439] width 10 height 10
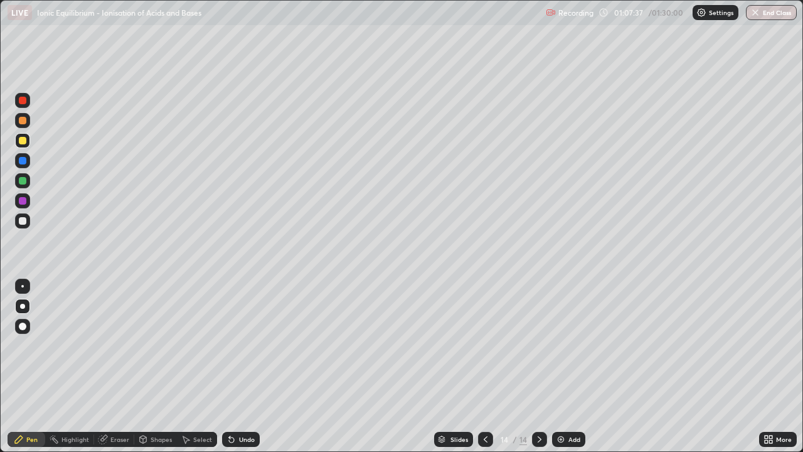
click at [532, 367] on div at bounding box center [539, 439] width 15 height 15
click at [23, 221] on div at bounding box center [23, 221] width 8 height 8
click at [241, 367] on div "Undo" at bounding box center [241, 439] width 38 height 15
click at [26, 145] on div at bounding box center [22, 140] width 15 height 15
click at [151, 367] on div "Shapes" at bounding box center [155, 439] width 43 height 15
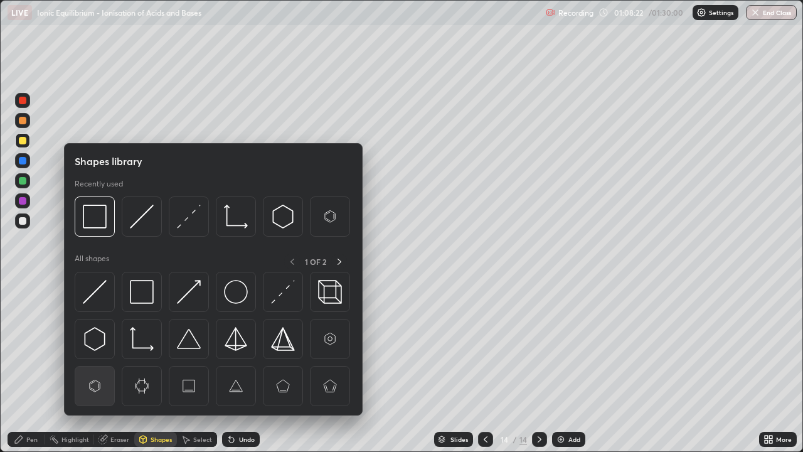
click at [99, 367] on img at bounding box center [95, 386] width 24 height 24
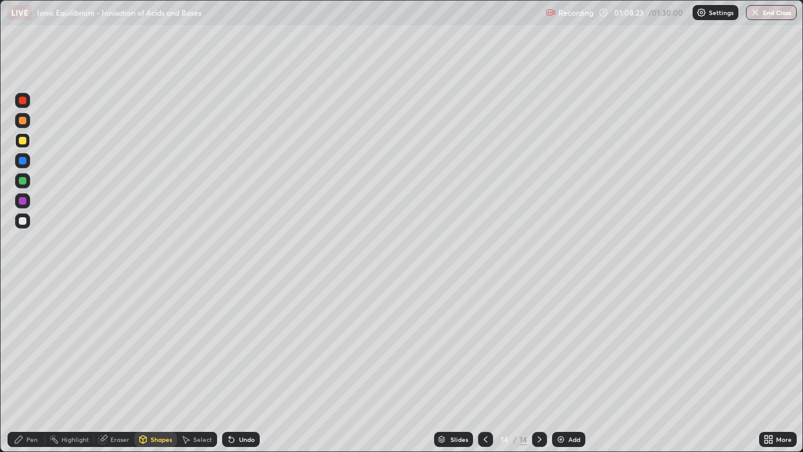
click at [163, 367] on div "Shapes" at bounding box center [161, 439] width 21 height 6
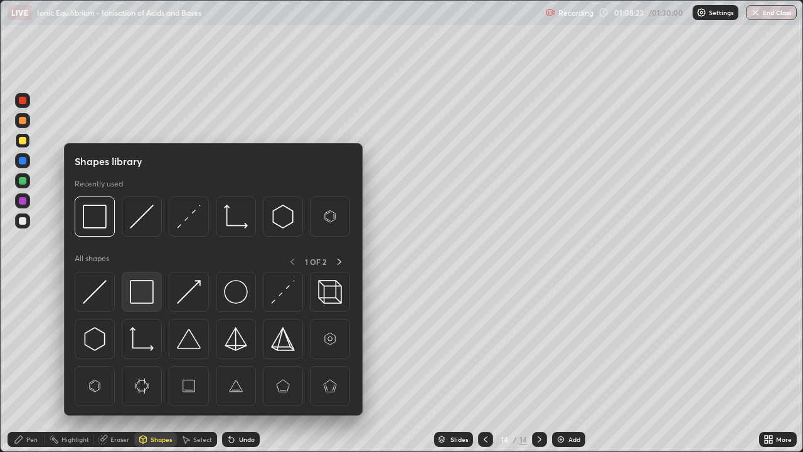
click at [142, 297] on img at bounding box center [142, 292] width 24 height 24
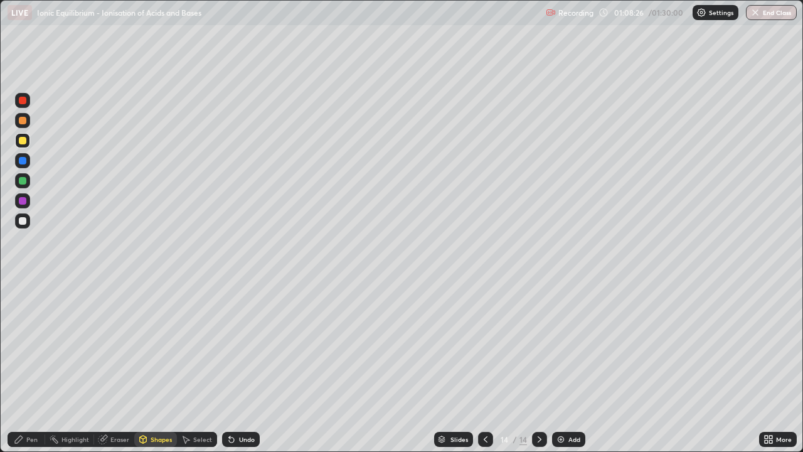
click at [30, 367] on div "Pen" at bounding box center [27, 439] width 38 height 15
click at [23, 225] on div at bounding box center [22, 220] width 15 height 15
click at [245, 367] on div "Undo" at bounding box center [247, 439] width 16 height 6
click at [243, 367] on div "Undo" at bounding box center [247, 439] width 16 height 6
click at [244, 367] on div "Undo" at bounding box center [247, 439] width 16 height 6
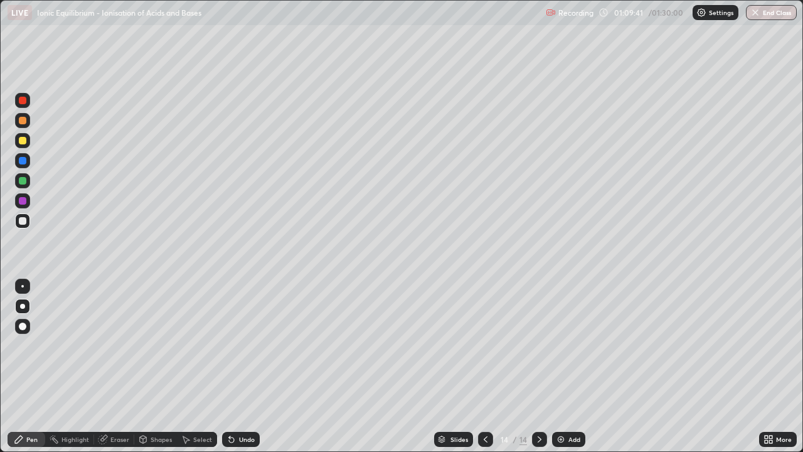
click at [245, 367] on div "Undo" at bounding box center [247, 439] width 16 height 6
click at [246, 367] on div "Undo" at bounding box center [241, 439] width 38 height 15
click at [245, 367] on div "Undo" at bounding box center [247, 439] width 16 height 6
click at [244, 367] on div "Undo" at bounding box center [247, 439] width 16 height 6
click at [28, 141] on div at bounding box center [22, 140] width 15 height 15
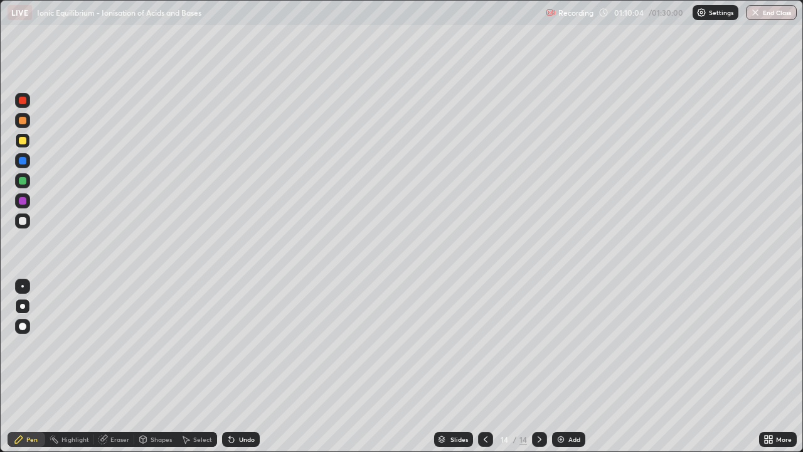
click at [165, 367] on div "Shapes" at bounding box center [161, 439] width 21 height 6
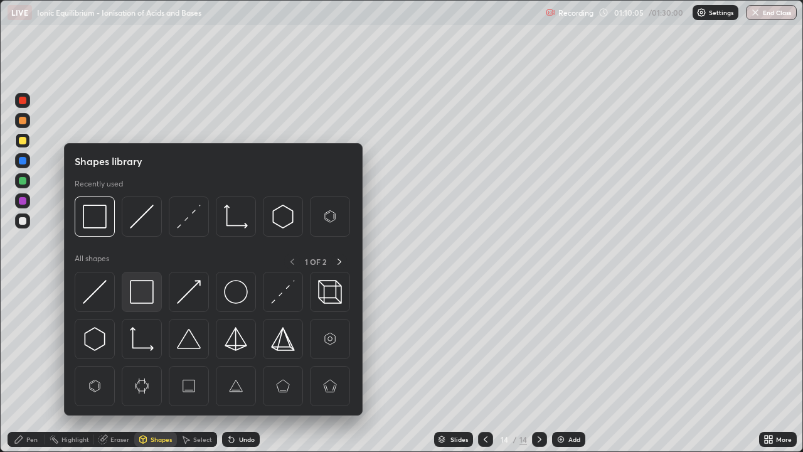
click at [141, 294] on img at bounding box center [142, 292] width 24 height 24
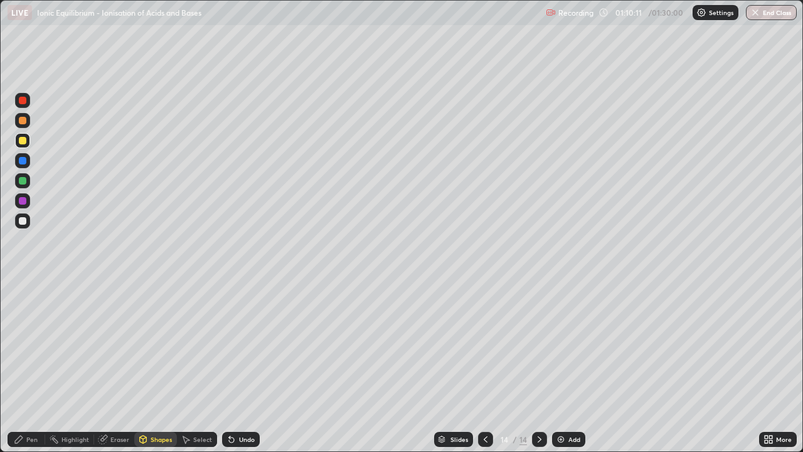
click at [109, 367] on div "Eraser" at bounding box center [114, 439] width 40 height 15
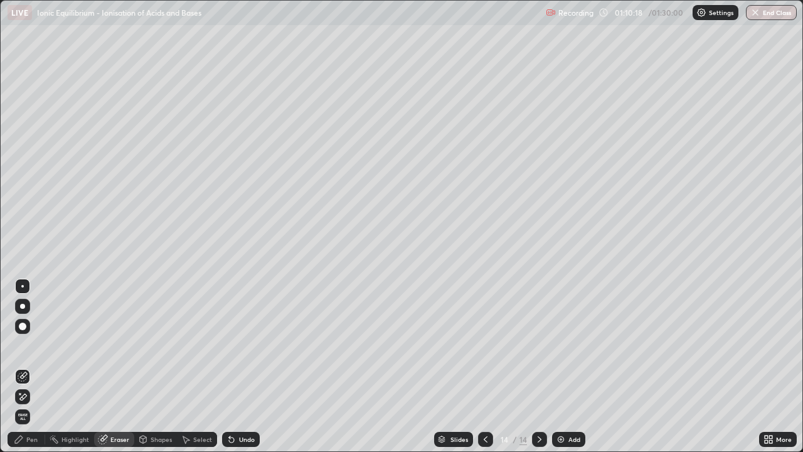
click at [31, 367] on div "Pen" at bounding box center [31, 439] width 11 height 6
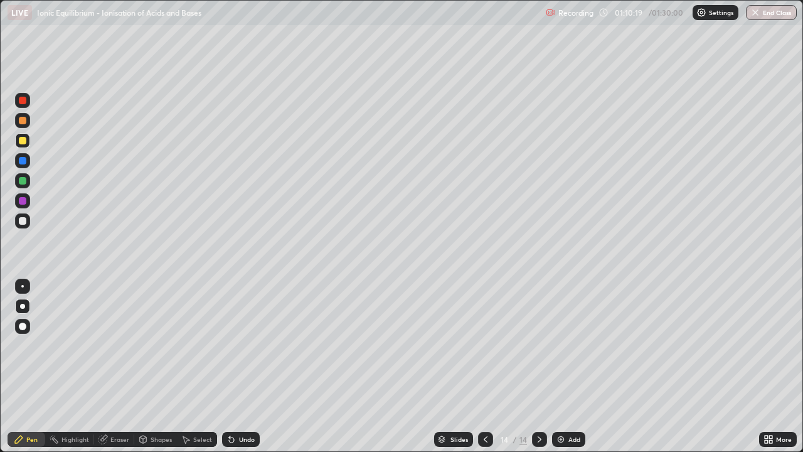
click at [21, 222] on div at bounding box center [23, 221] width 8 height 8
click at [159, 367] on div "Shapes" at bounding box center [161, 439] width 21 height 6
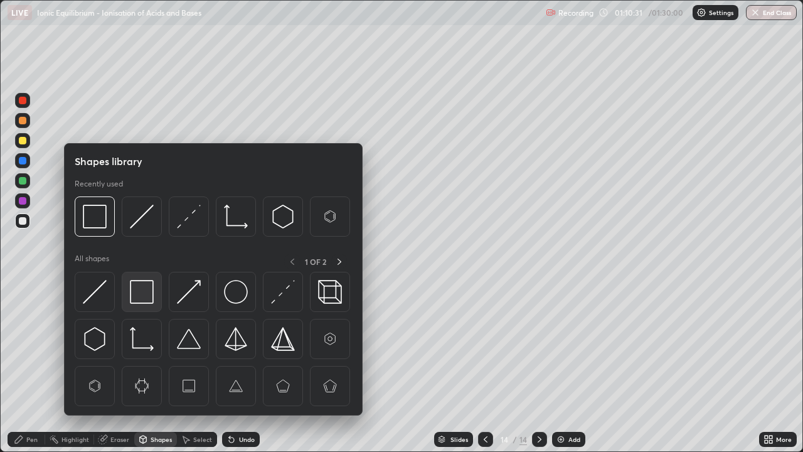
click at [143, 292] on img at bounding box center [142, 292] width 24 height 24
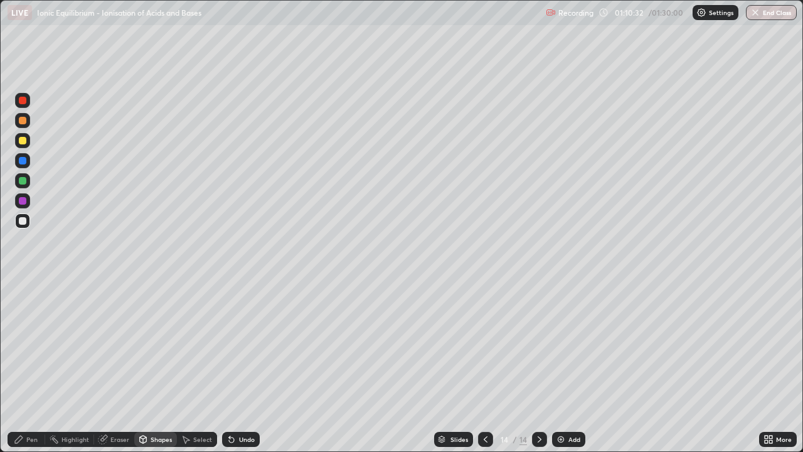
click at [27, 139] on div at bounding box center [22, 140] width 15 height 15
click at [27, 367] on div "Pen" at bounding box center [31, 439] width 11 height 6
click at [23, 227] on div at bounding box center [22, 220] width 15 height 15
click at [561, 367] on img at bounding box center [561, 439] width 10 height 10
click at [23, 122] on div at bounding box center [23, 121] width 8 height 8
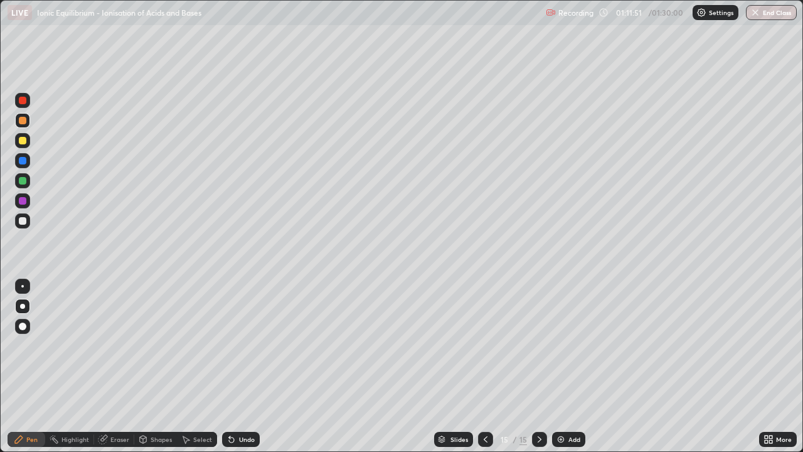
click at [23, 181] on div at bounding box center [23, 181] width 8 height 8
click at [29, 225] on div at bounding box center [22, 220] width 15 height 15
click at [24, 203] on div at bounding box center [23, 201] width 8 height 8
click at [29, 224] on div at bounding box center [22, 220] width 15 height 15
click at [27, 200] on div at bounding box center [22, 200] width 15 height 15
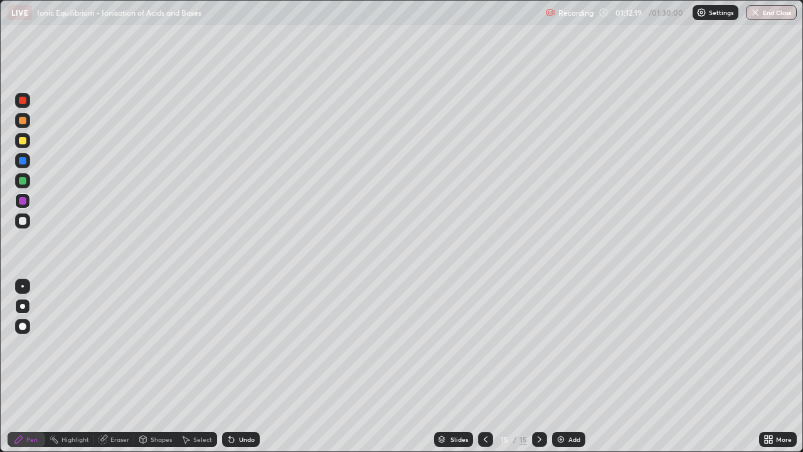
click at [24, 226] on div at bounding box center [22, 220] width 15 height 15
click at [19, 140] on div at bounding box center [23, 141] width 8 height 8
click at [22, 226] on div at bounding box center [22, 220] width 15 height 15
click at [27, 122] on div at bounding box center [22, 120] width 15 height 15
click at [23, 222] on div at bounding box center [23, 221] width 8 height 8
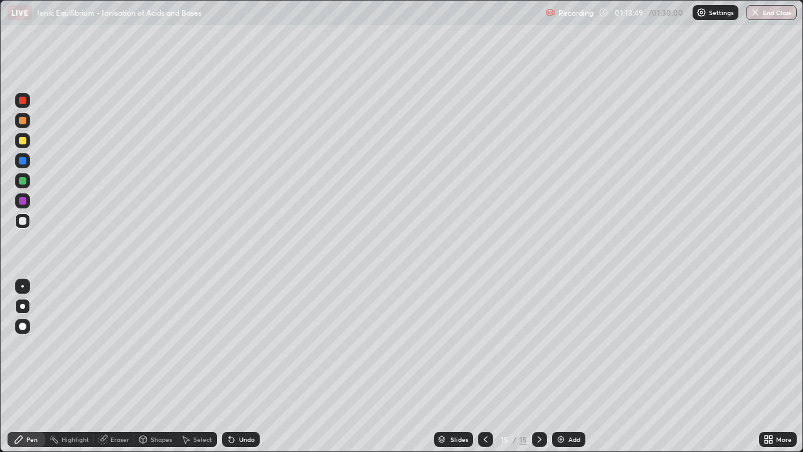
click at [23, 141] on div at bounding box center [23, 141] width 8 height 8
click at [24, 222] on div at bounding box center [23, 221] width 8 height 8
click at [26, 200] on div at bounding box center [23, 201] width 8 height 8
click at [161, 367] on div "Shapes" at bounding box center [161, 439] width 21 height 6
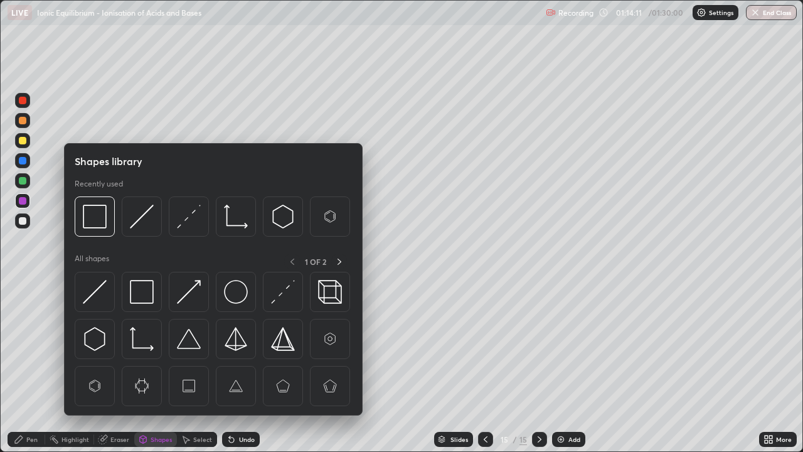
click at [142, 289] on img at bounding box center [142, 292] width 24 height 24
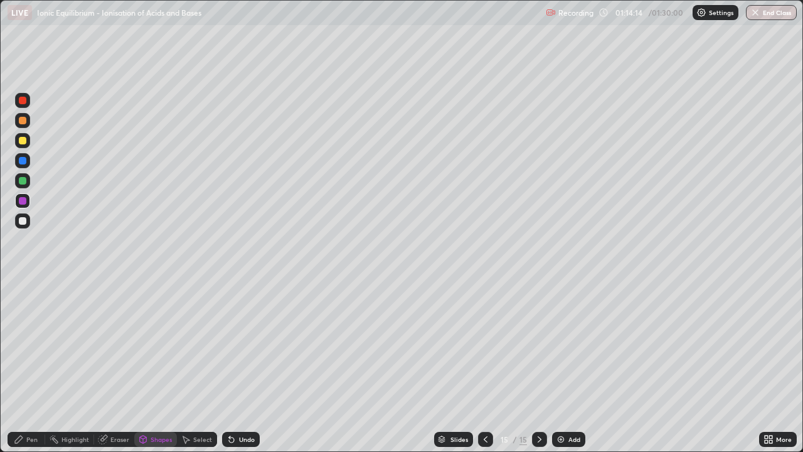
click at [36, 367] on div "Pen" at bounding box center [31, 439] width 11 height 6
click at [23, 221] on div at bounding box center [23, 221] width 8 height 8
click at [451, 367] on div "Slides" at bounding box center [460, 439] width 18 height 6
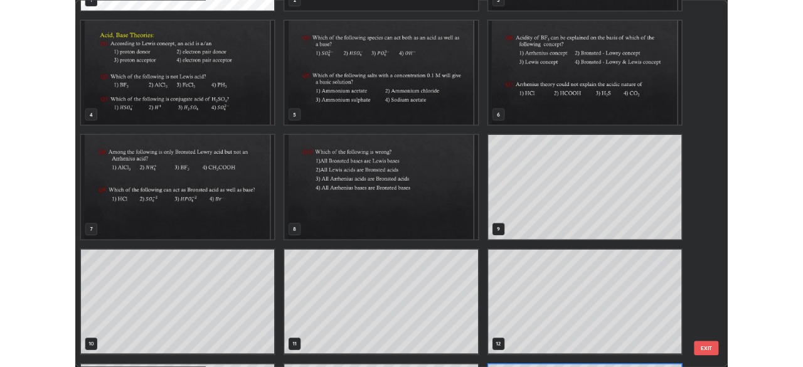
scroll to position [90, 0]
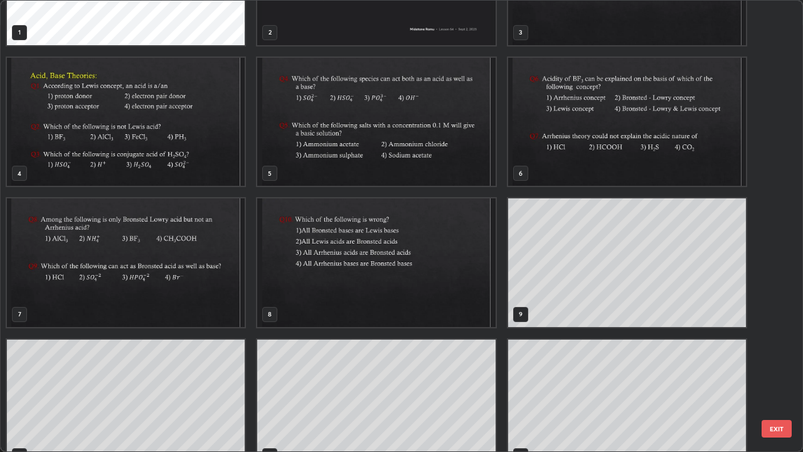
click at [196, 251] on img "grid" at bounding box center [126, 262] width 238 height 129
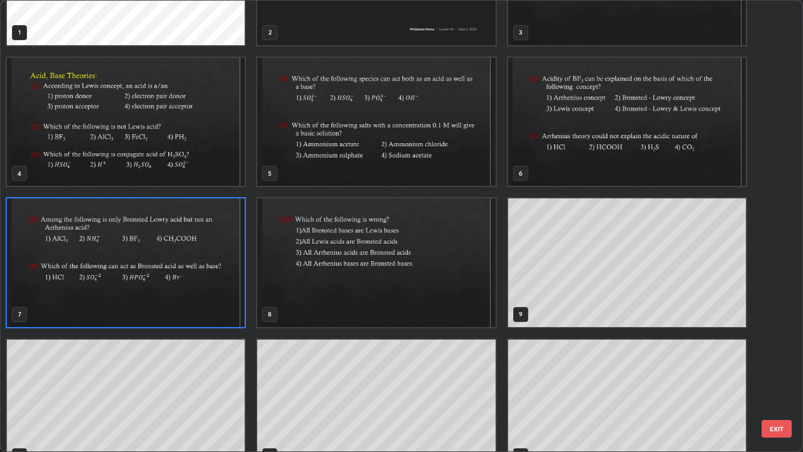
click at [194, 250] on img "grid" at bounding box center [126, 262] width 238 height 129
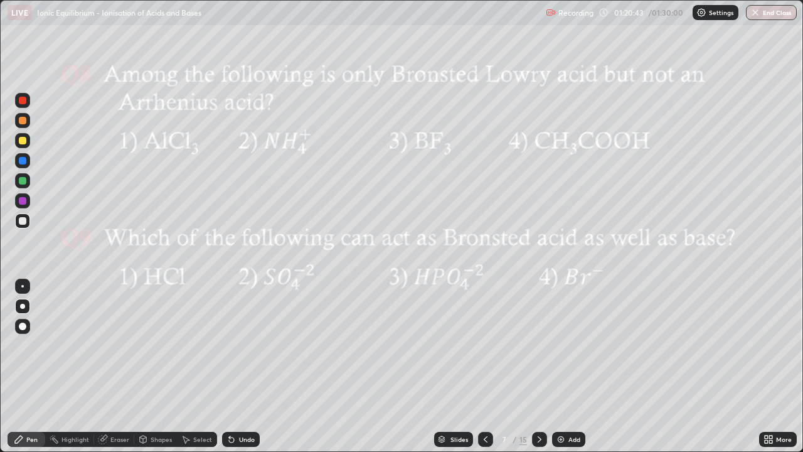
click at [124, 367] on div "Eraser" at bounding box center [119, 439] width 19 height 6
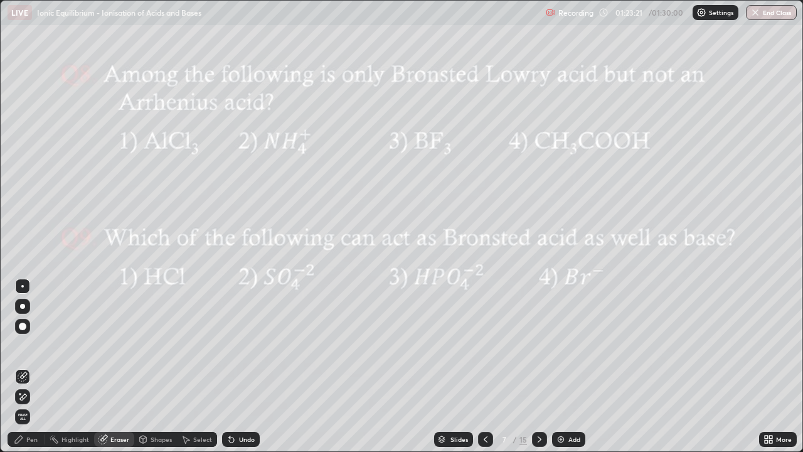
click at [539, 367] on icon at bounding box center [540, 439] width 10 height 10
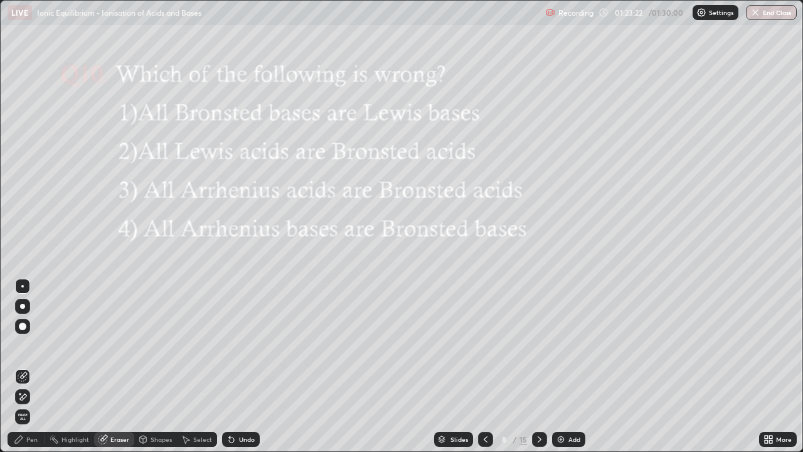
click at [537, 367] on icon at bounding box center [540, 439] width 10 height 10
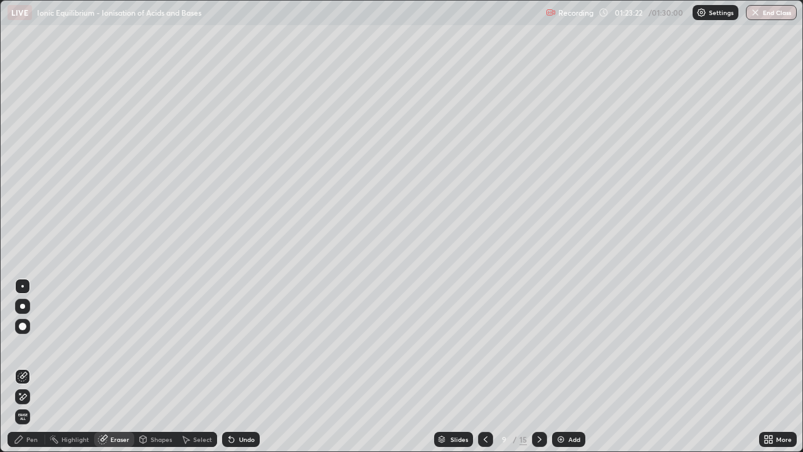
click at [537, 367] on icon at bounding box center [540, 439] width 10 height 10
click at [540, 367] on icon at bounding box center [540, 439] width 10 height 10
click at [537, 367] on icon at bounding box center [540, 439] width 10 height 10
click at [539, 367] on icon at bounding box center [540, 439] width 4 height 6
click at [539, 367] on icon at bounding box center [540, 439] width 10 height 10
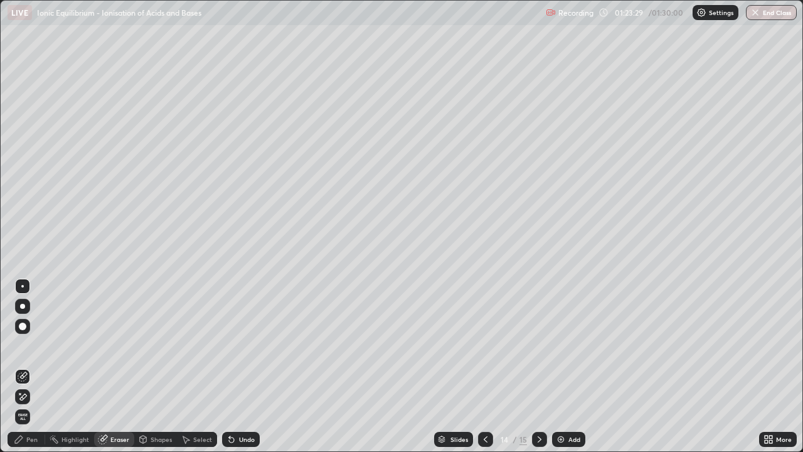
click at [539, 367] on icon at bounding box center [540, 439] width 4 height 6
click at [486, 367] on icon at bounding box center [486, 439] width 10 height 10
click at [490, 367] on div at bounding box center [485, 439] width 15 height 15
click at [486, 367] on icon at bounding box center [486, 439] width 10 height 10
click at [485, 367] on icon at bounding box center [486, 439] width 10 height 10
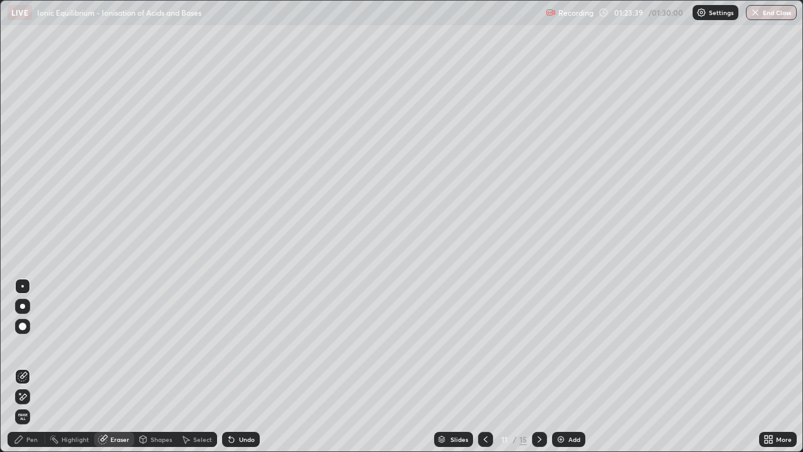
click at [485, 367] on icon at bounding box center [486, 439] width 10 height 10
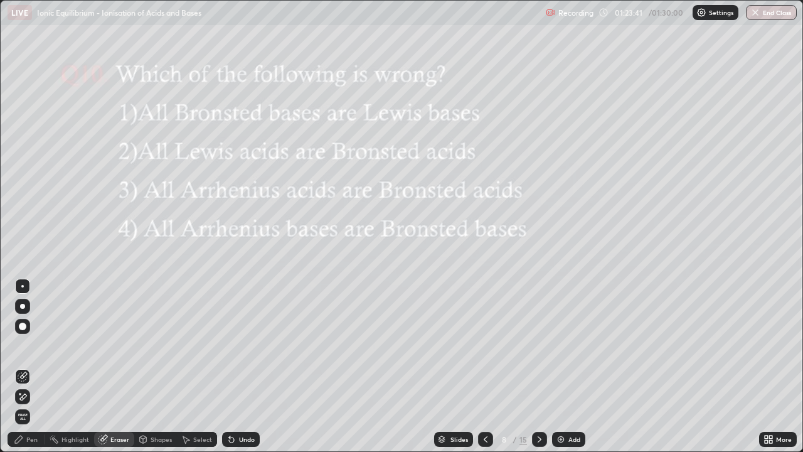
click at [485, 367] on icon at bounding box center [486, 439] width 10 height 10
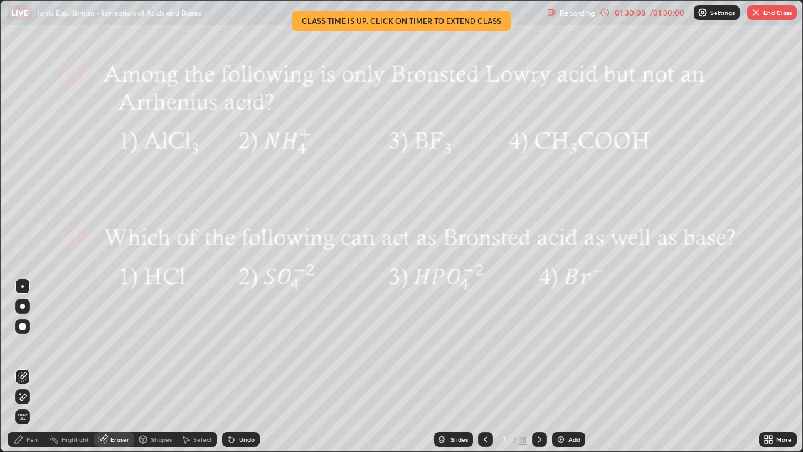
click at [766, 14] on button "End Class" at bounding box center [773, 12] width 50 height 15
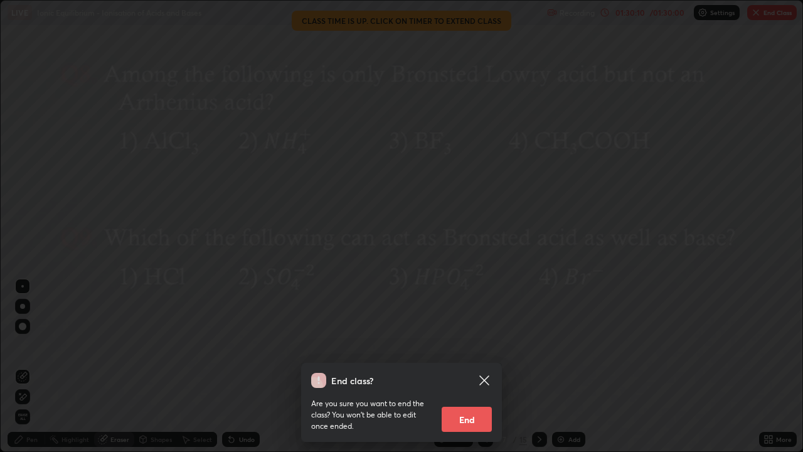
click at [480, 367] on button "End" at bounding box center [467, 419] width 50 height 25
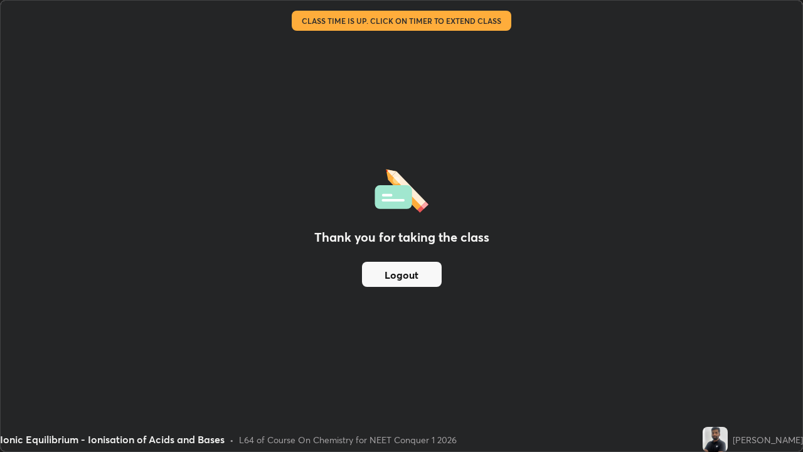
click at [776, 367] on div "[PERSON_NAME]" at bounding box center [768, 439] width 70 height 13
click at [748, 367] on div "[PERSON_NAME]" at bounding box center [768, 439] width 70 height 13
click at [774, 367] on div "[PERSON_NAME]" at bounding box center [768, 439] width 70 height 13
click at [736, 367] on div "[PERSON_NAME]" at bounding box center [753, 439] width 100 height 25
click at [765, 367] on div "[PERSON_NAME]" at bounding box center [768, 439] width 70 height 13
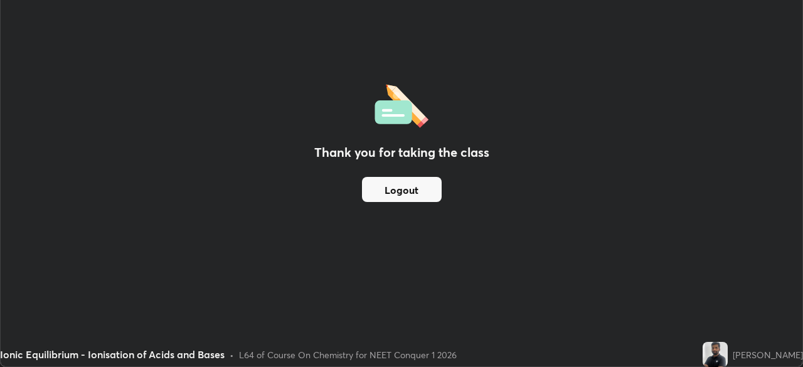
scroll to position [62397, 61961]
